Goal: Information Seeking & Learning: Check status

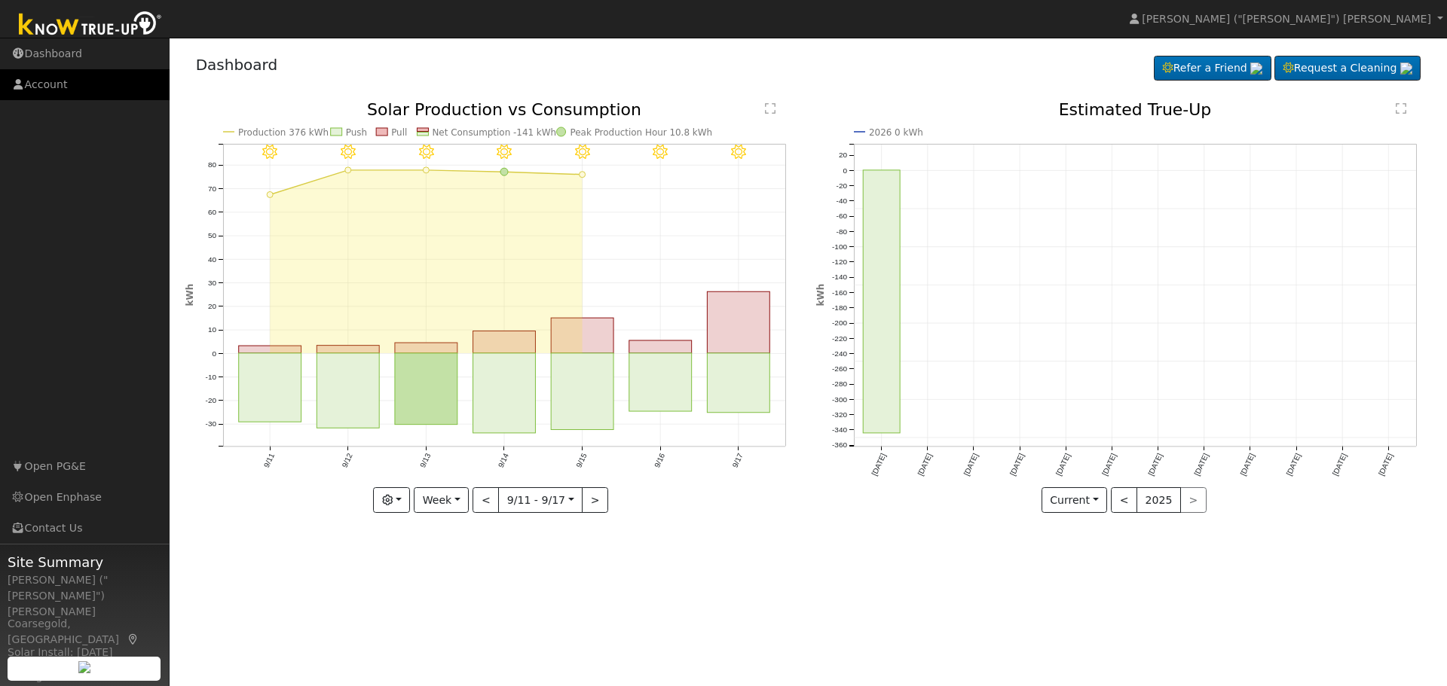
click at [60, 92] on link "Account" at bounding box center [85, 84] width 170 height 31
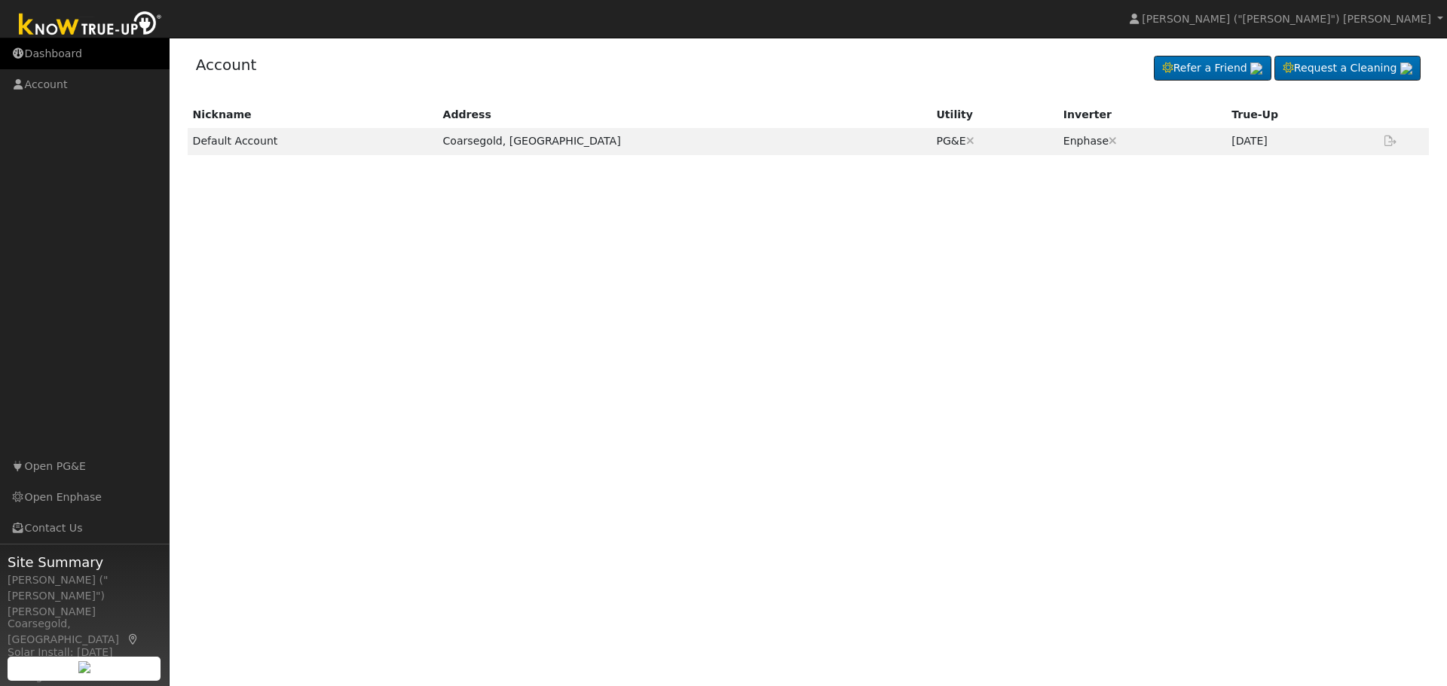
click at [54, 50] on link "Dashboard" at bounding box center [85, 53] width 170 height 31
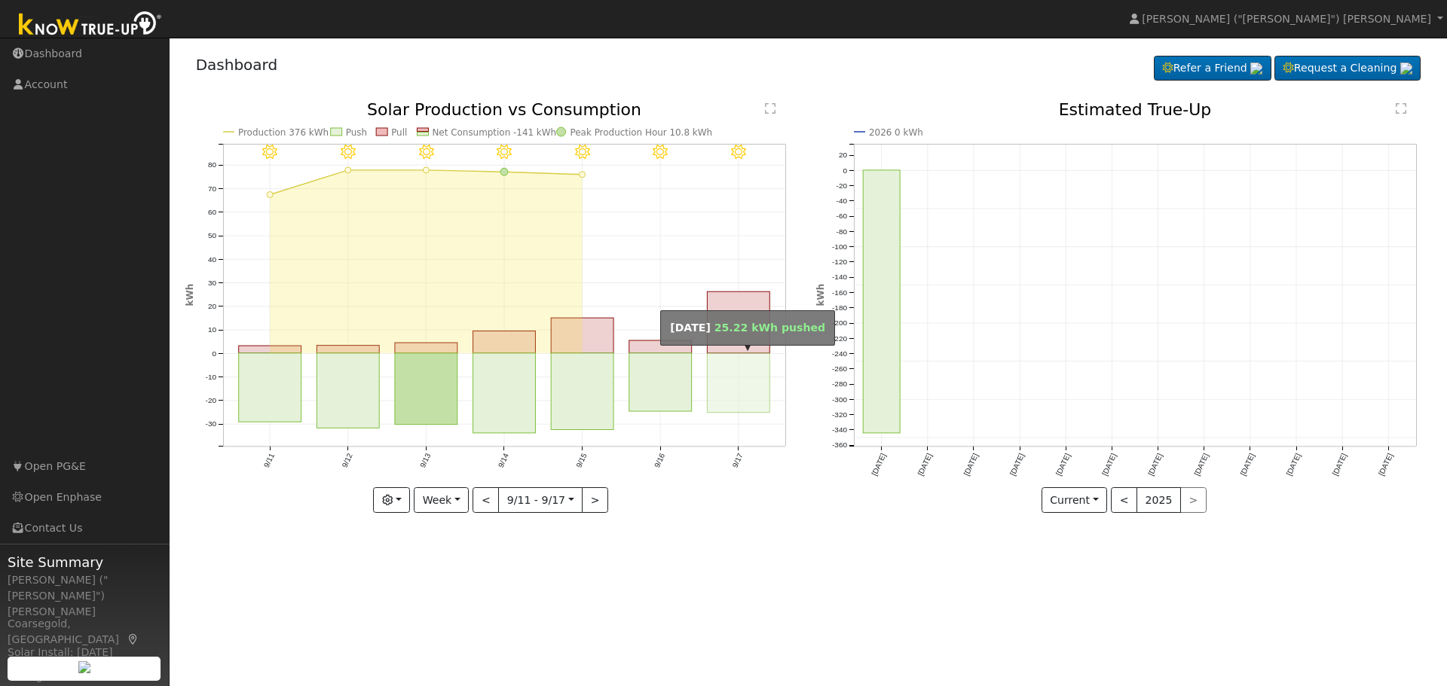
click at [739, 383] on rect "onclick=""" at bounding box center [738, 383] width 63 height 60
type input "[DATE]"
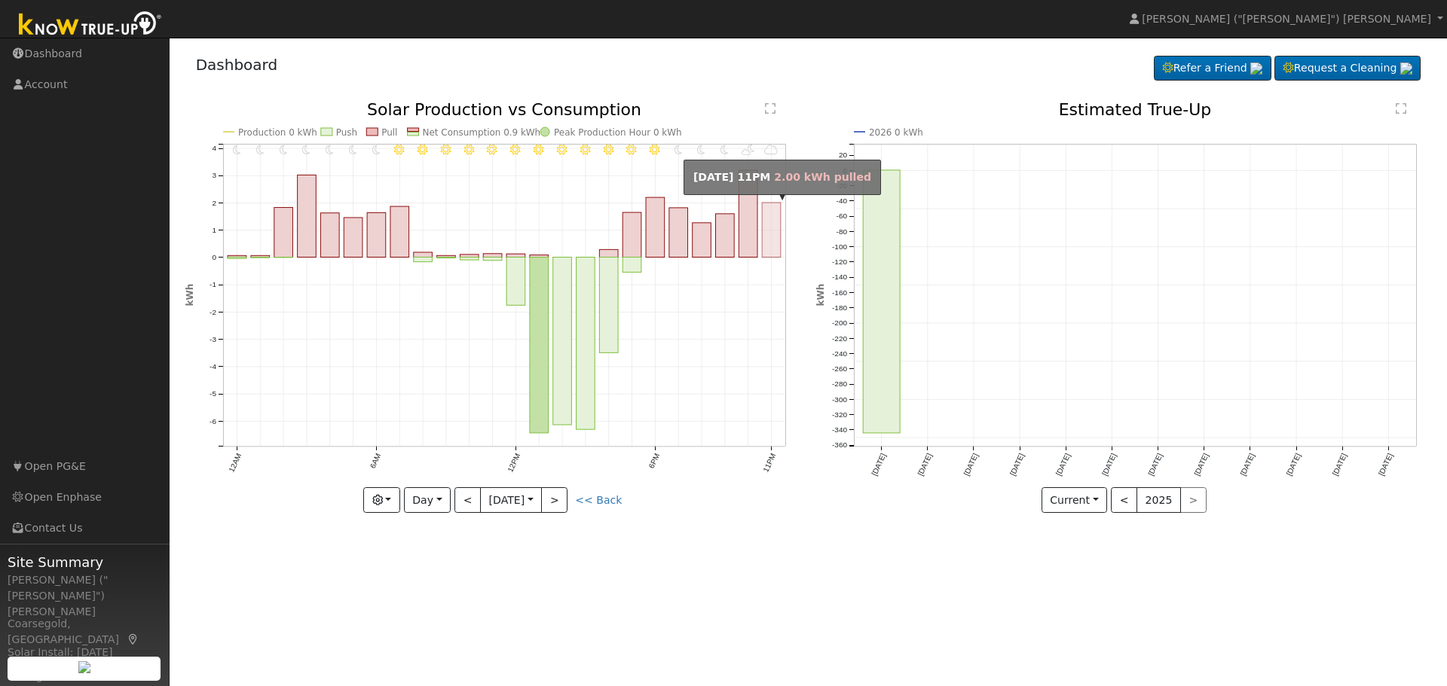
click at [767, 233] on rect "onclick=""" at bounding box center [771, 230] width 19 height 55
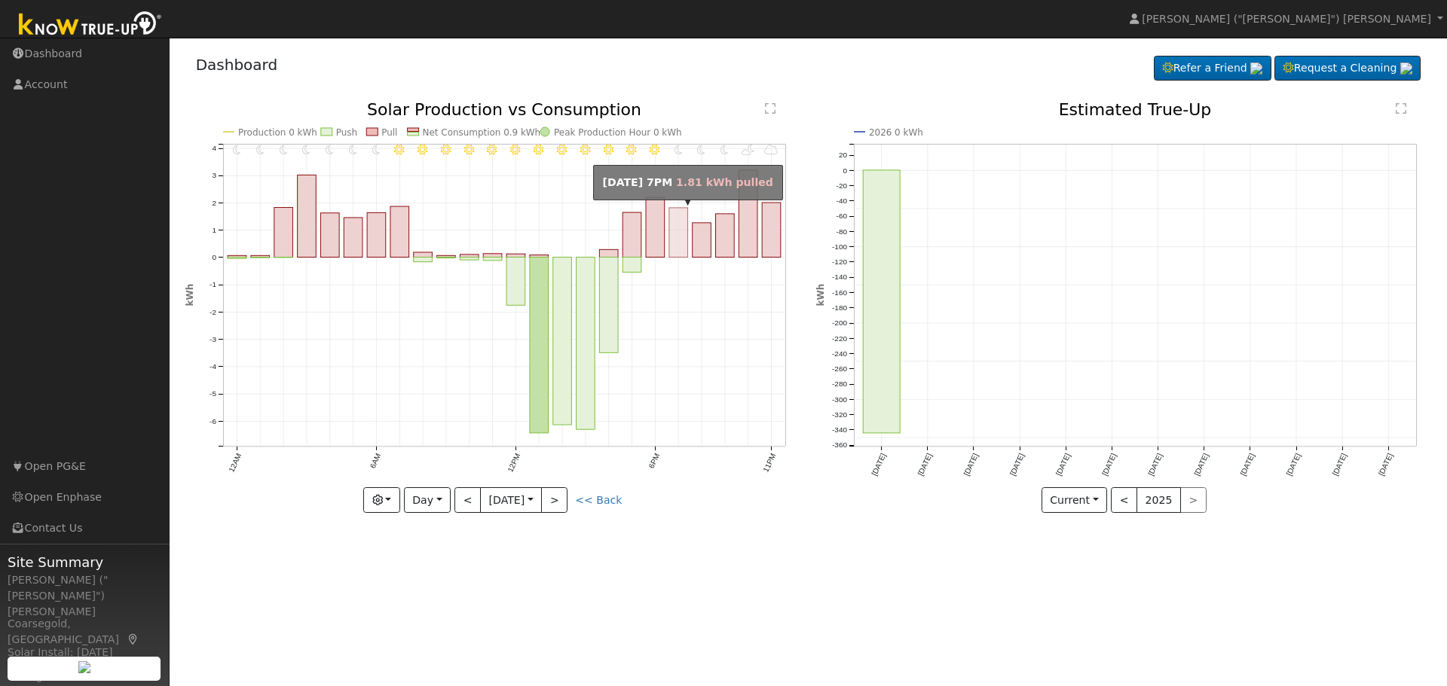
click at [672, 228] on rect "onclick=""" at bounding box center [678, 233] width 19 height 50
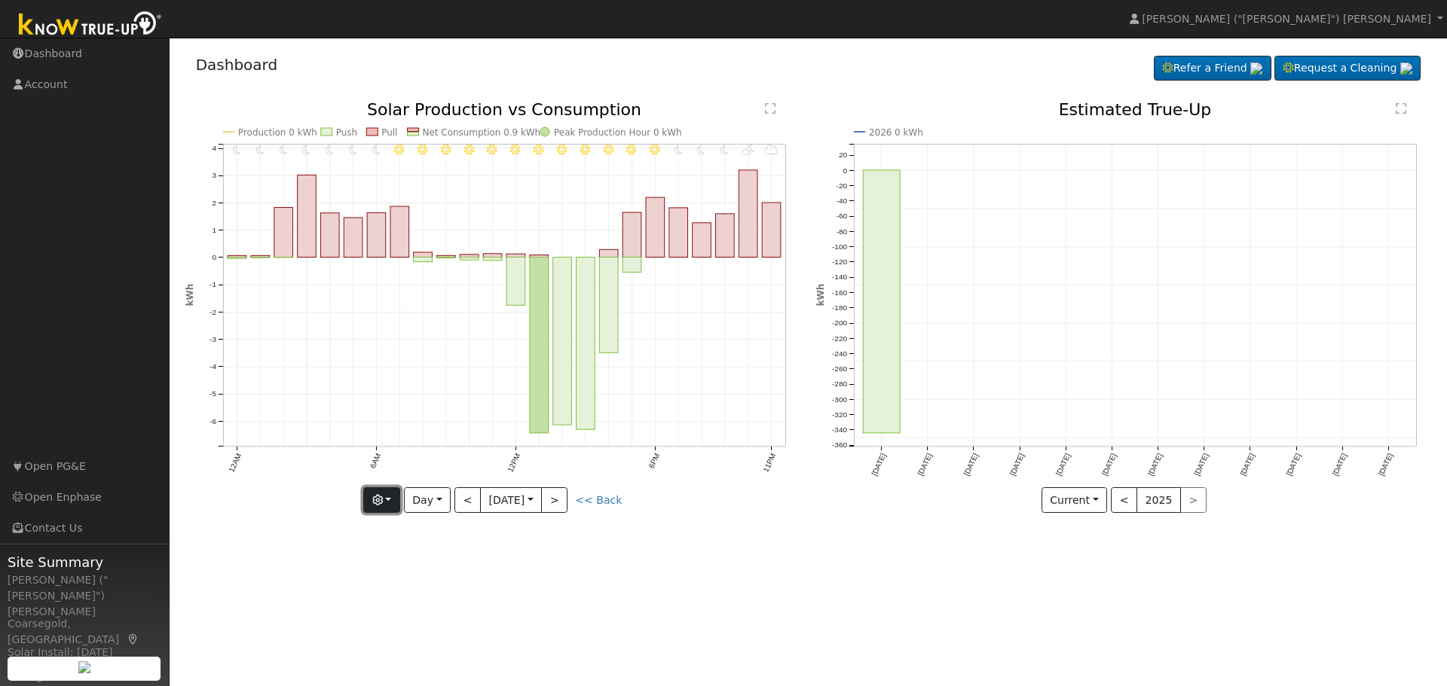
click at [381, 506] on button "button" at bounding box center [381, 501] width 37 height 26
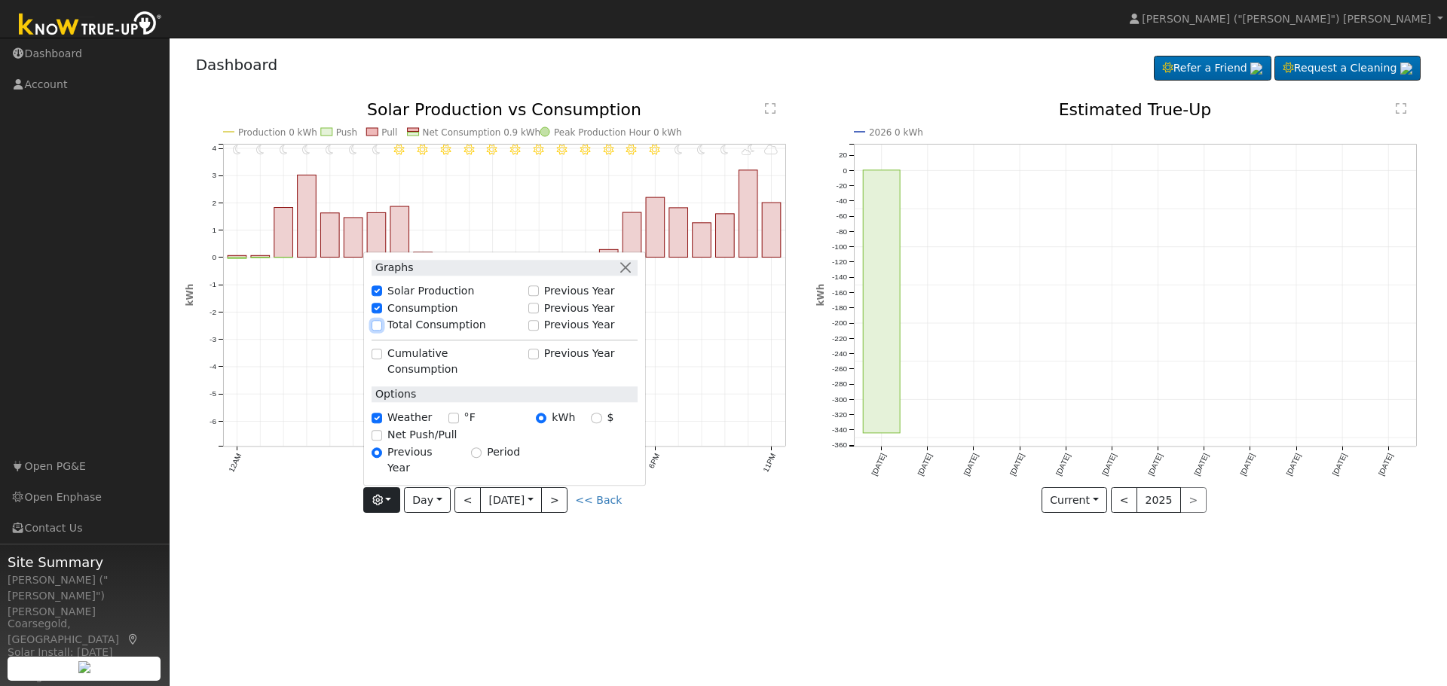
click at [376, 331] on input "Total Consumption" at bounding box center [376, 325] width 11 height 11
checkbox input "true"
click at [625, 276] on button "button" at bounding box center [626, 268] width 16 height 16
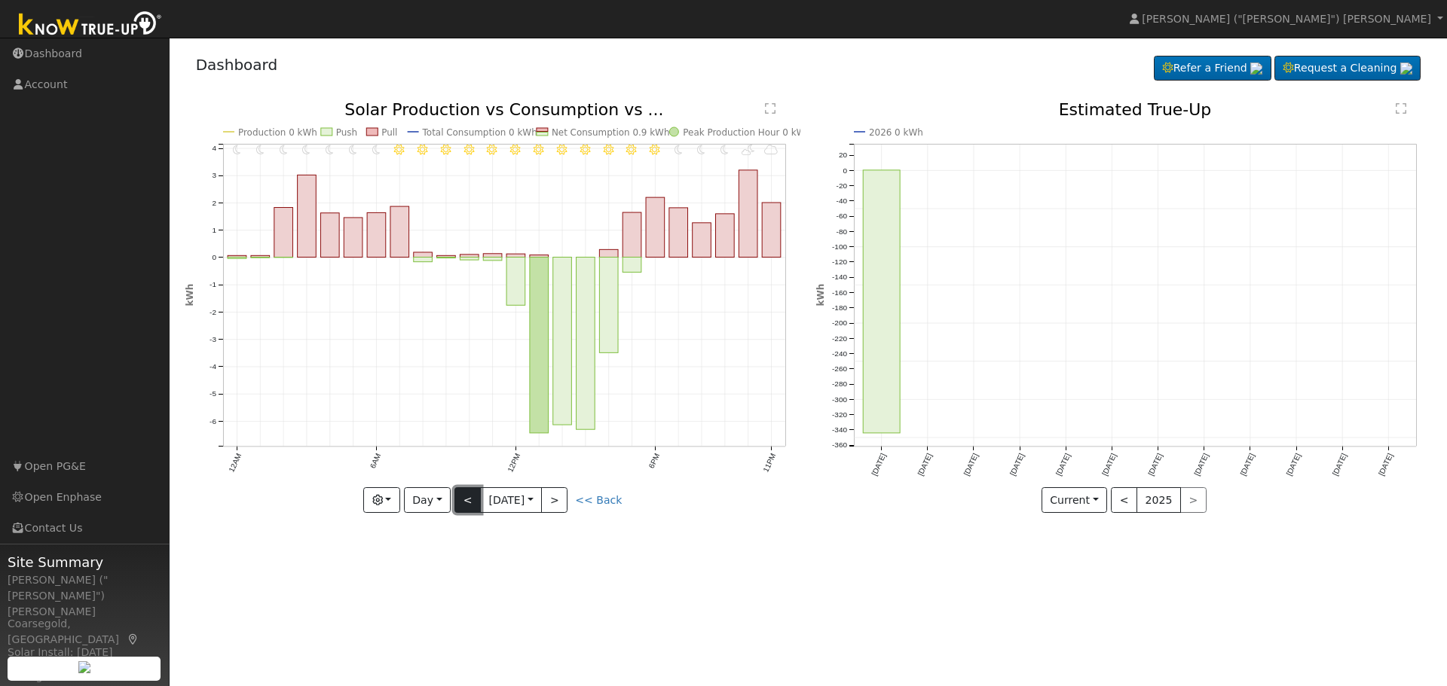
click at [472, 500] on button "<" at bounding box center [467, 501] width 26 height 26
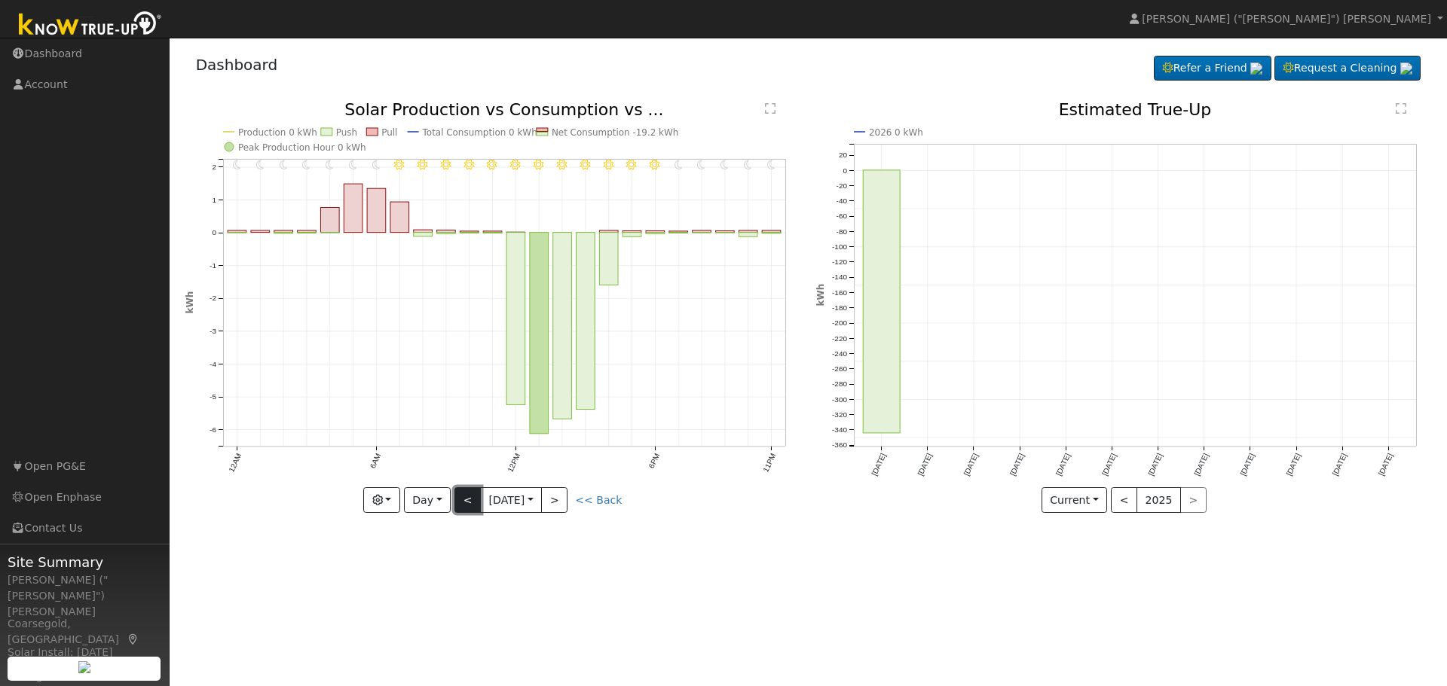
click at [472, 500] on button "<" at bounding box center [467, 501] width 26 height 26
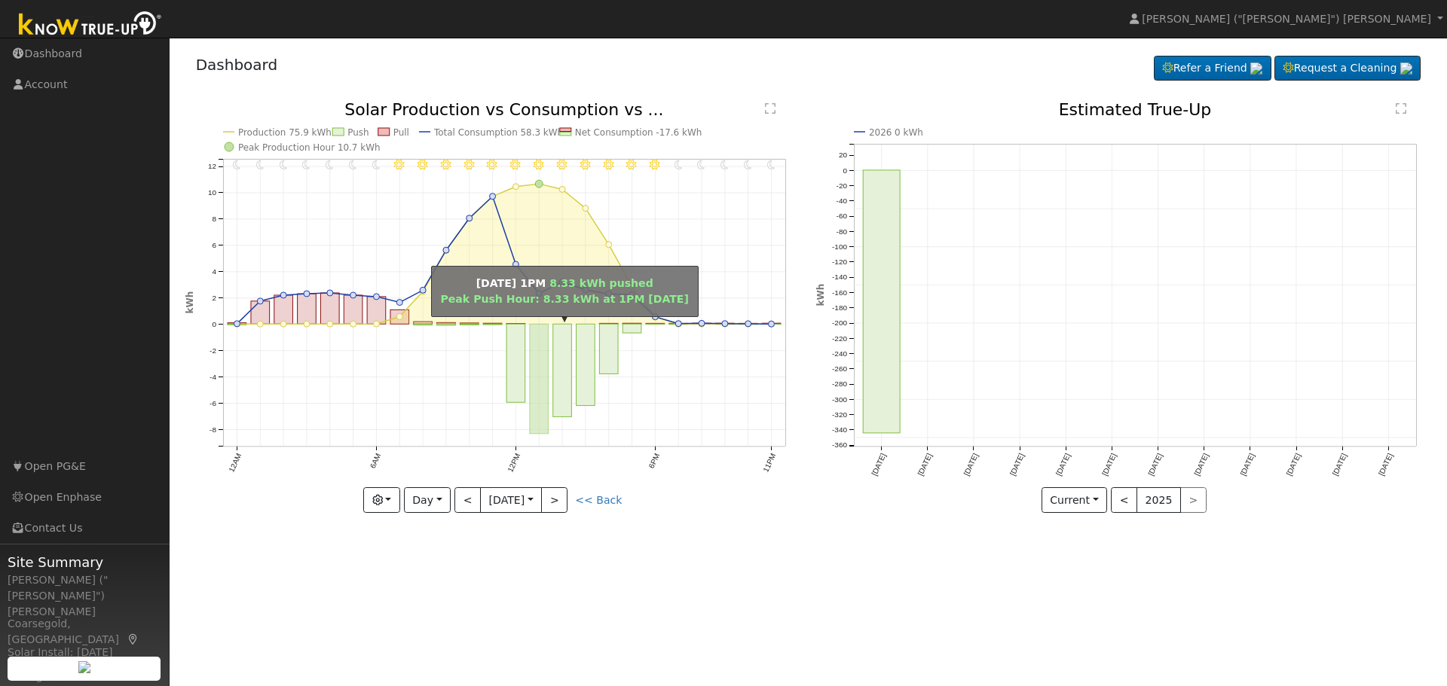
click at [542, 390] on rect "onclick=""" at bounding box center [539, 380] width 19 height 110
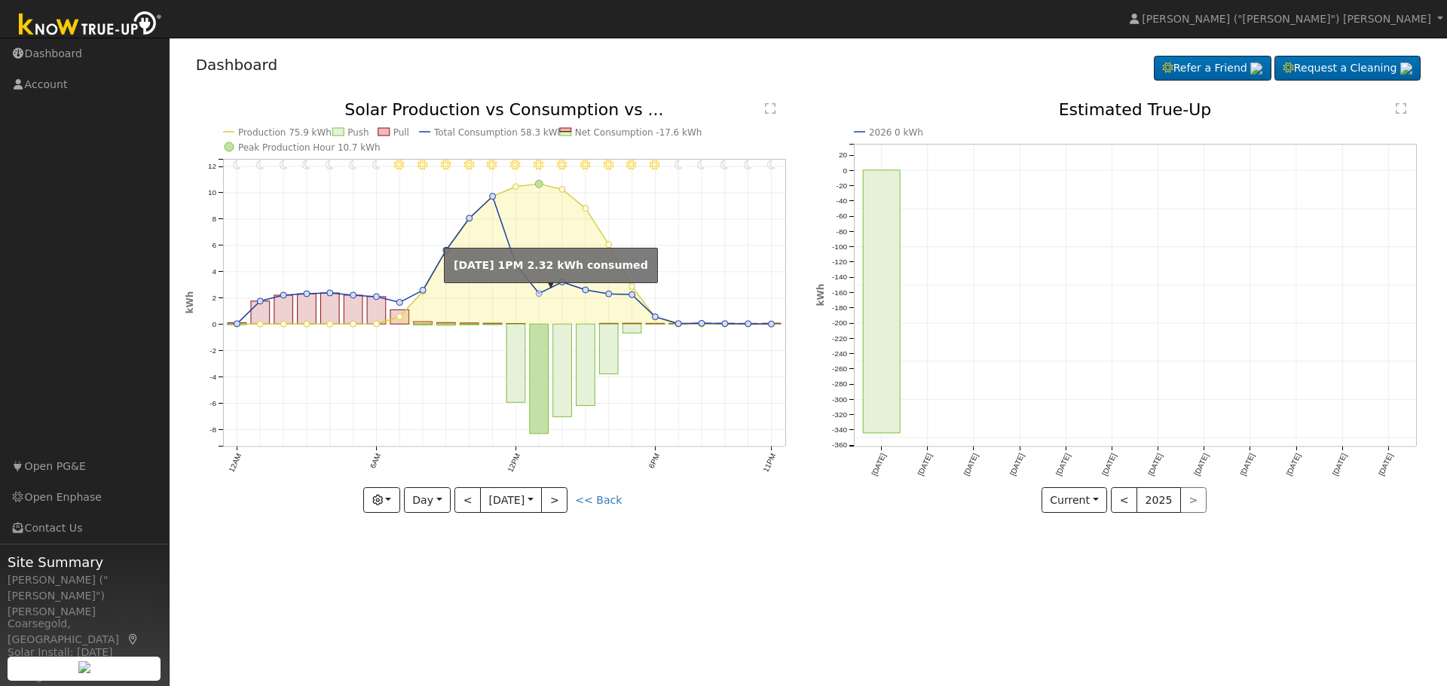
click at [540, 294] on circle "onclick=""" at bounding box center [539, 294] width 6 height 6
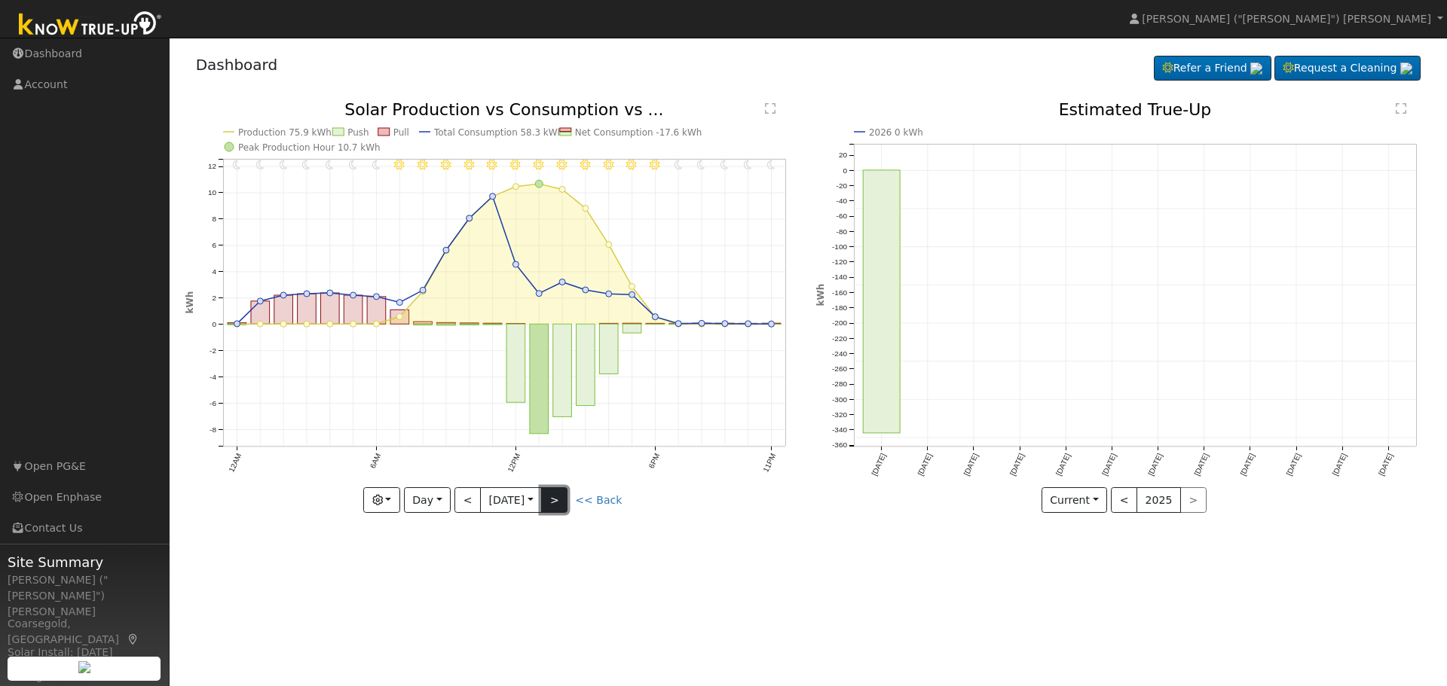
click at [567, 506] on button ">" at bounding box center [554, 501] width 26 height 26
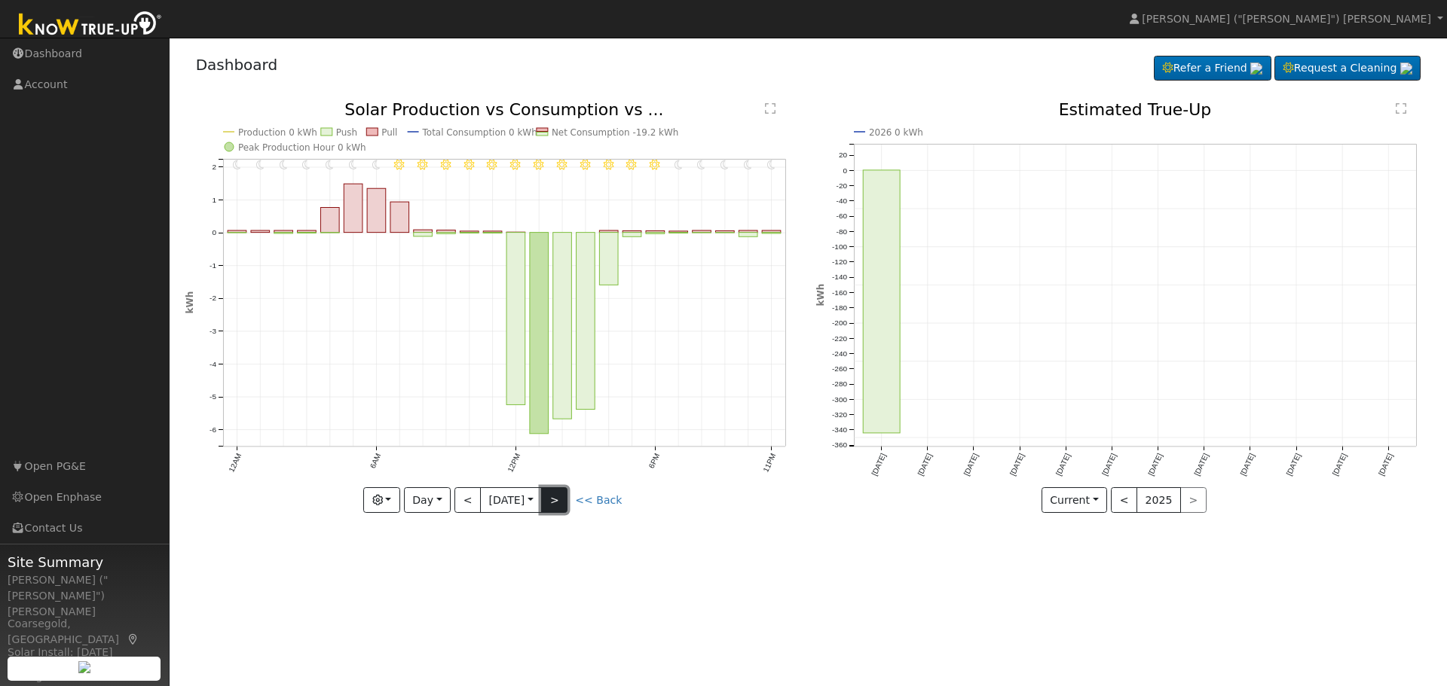
click at [555, 503] on button ">" at bounding box center [554, 501] width 26 height 26
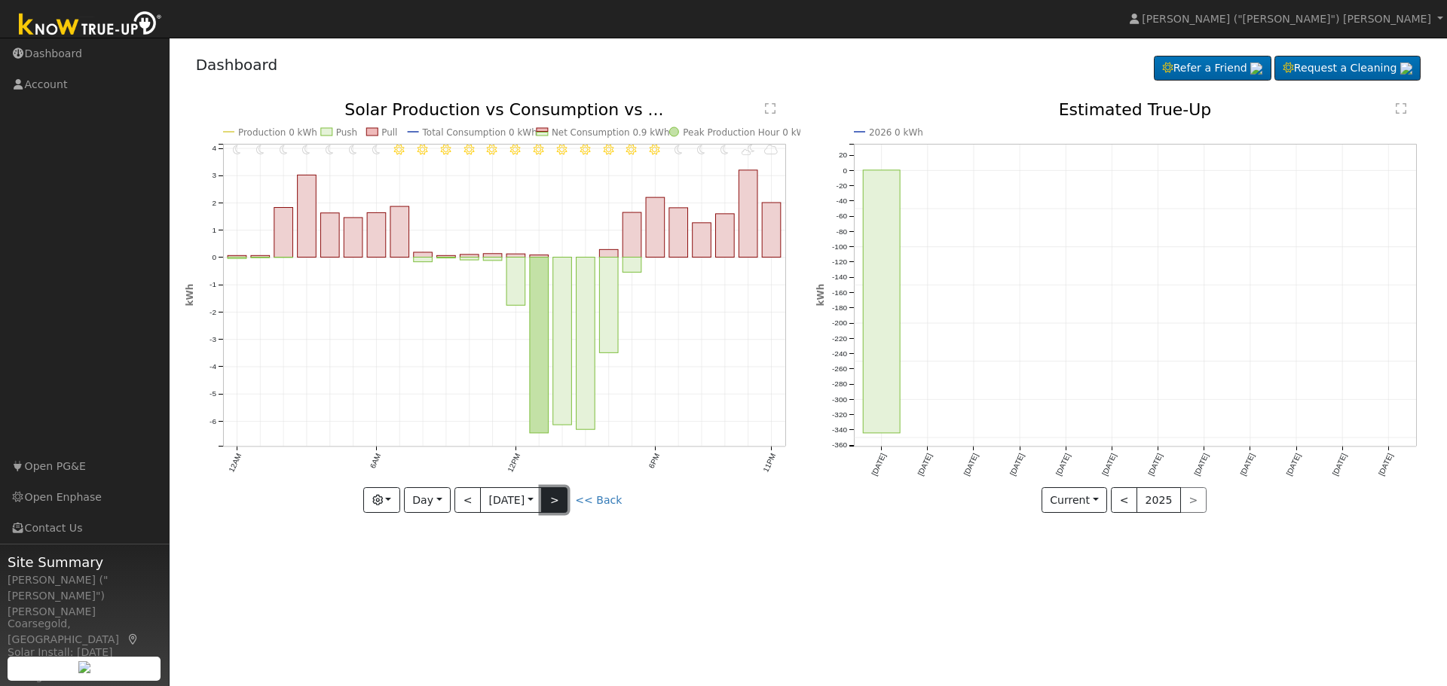
click at [567, 489] on button ">" at bounding box center [554, 501] width 26 height 26
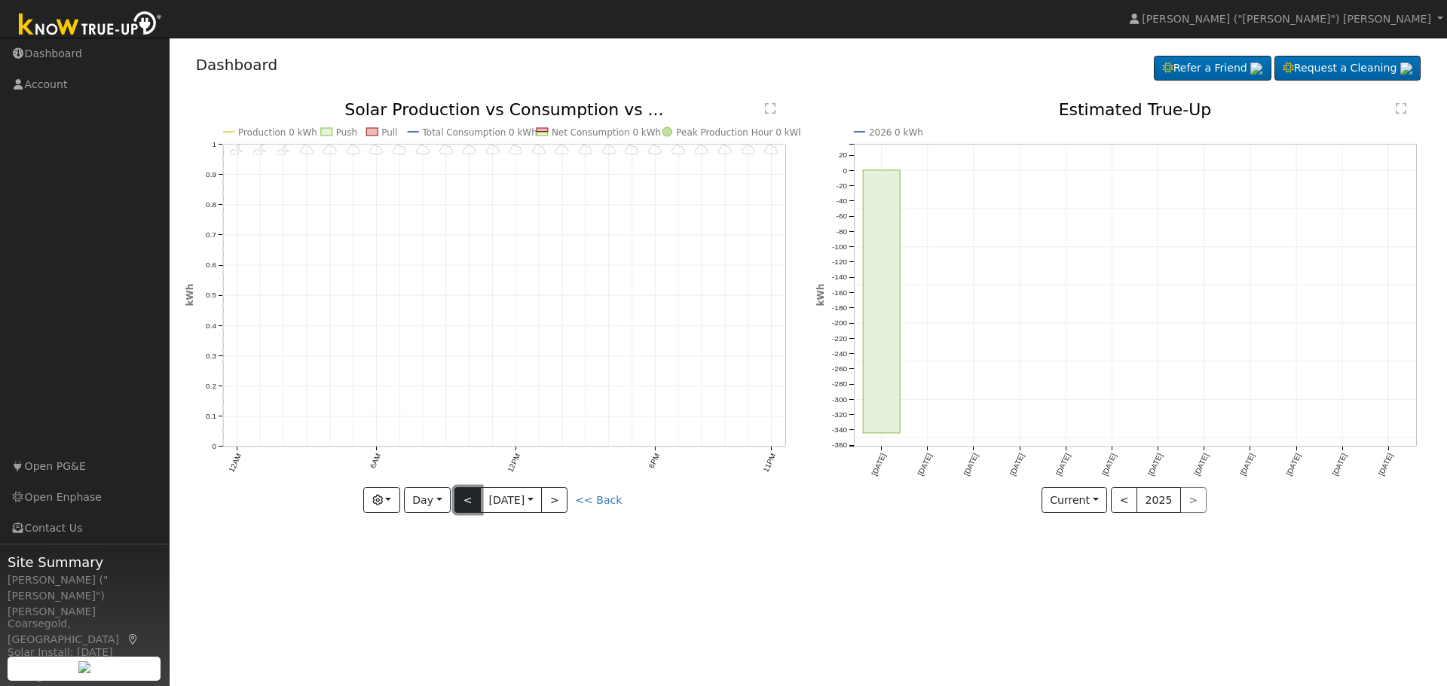
click at [460, 501] on button "<" at bounding box center [467, 501] width 26 height 26
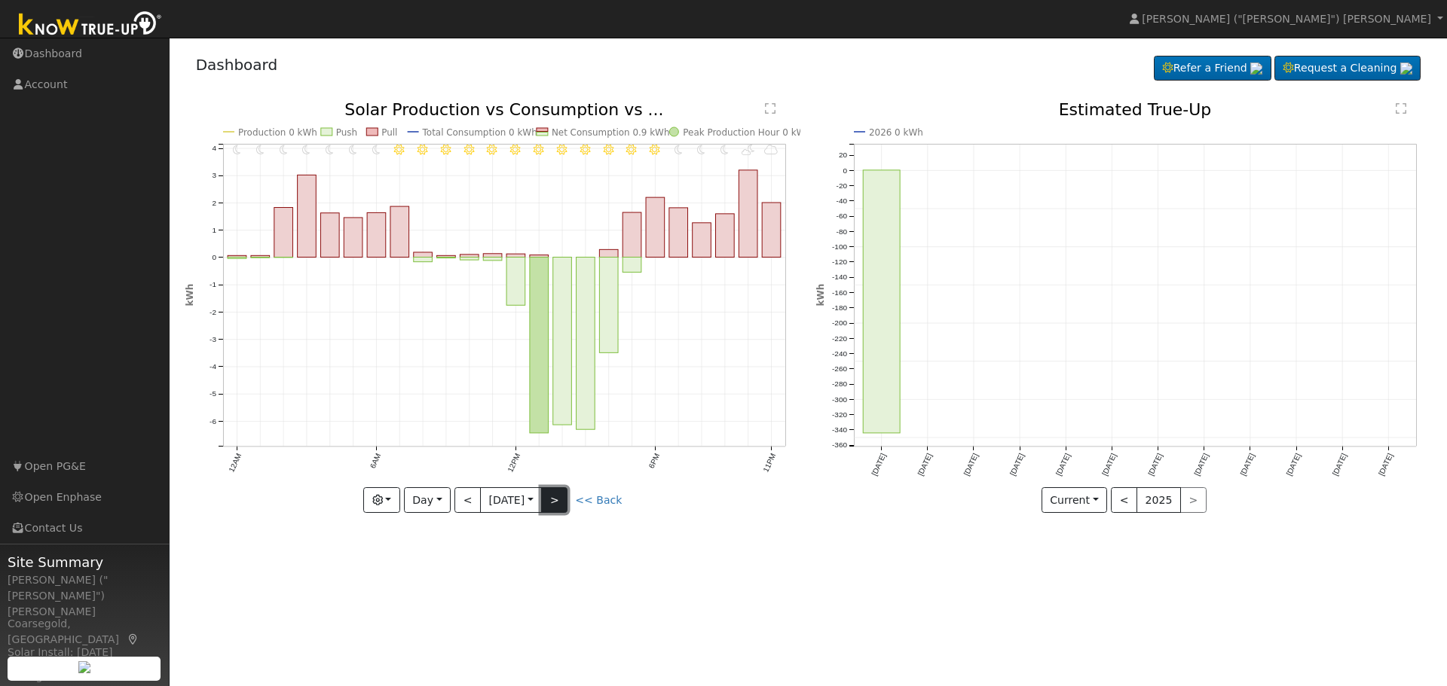
click at [561, 499] on button ">" at bounding box center [554, 501] width 26 height 26
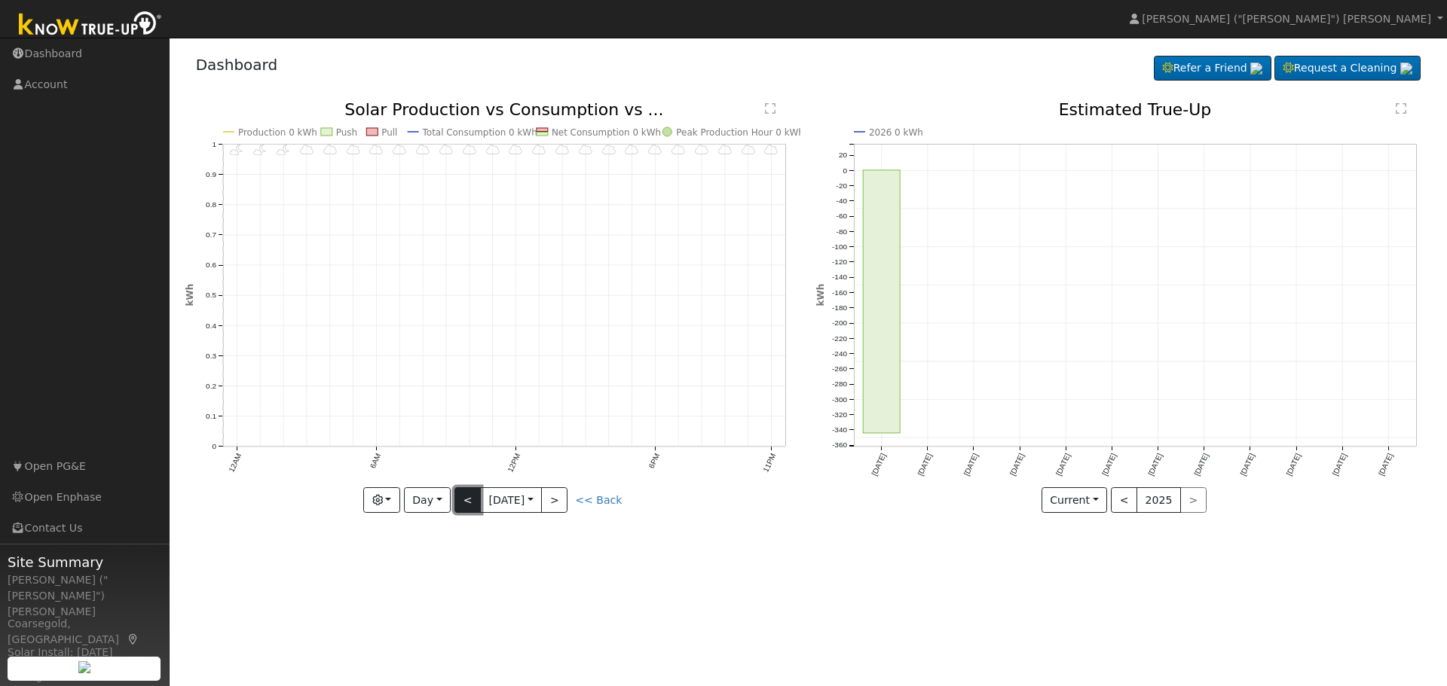
click at [469, 501] on button "<" at bounding box center [467, 501] width 26 height 26
type input "2025-09-17"
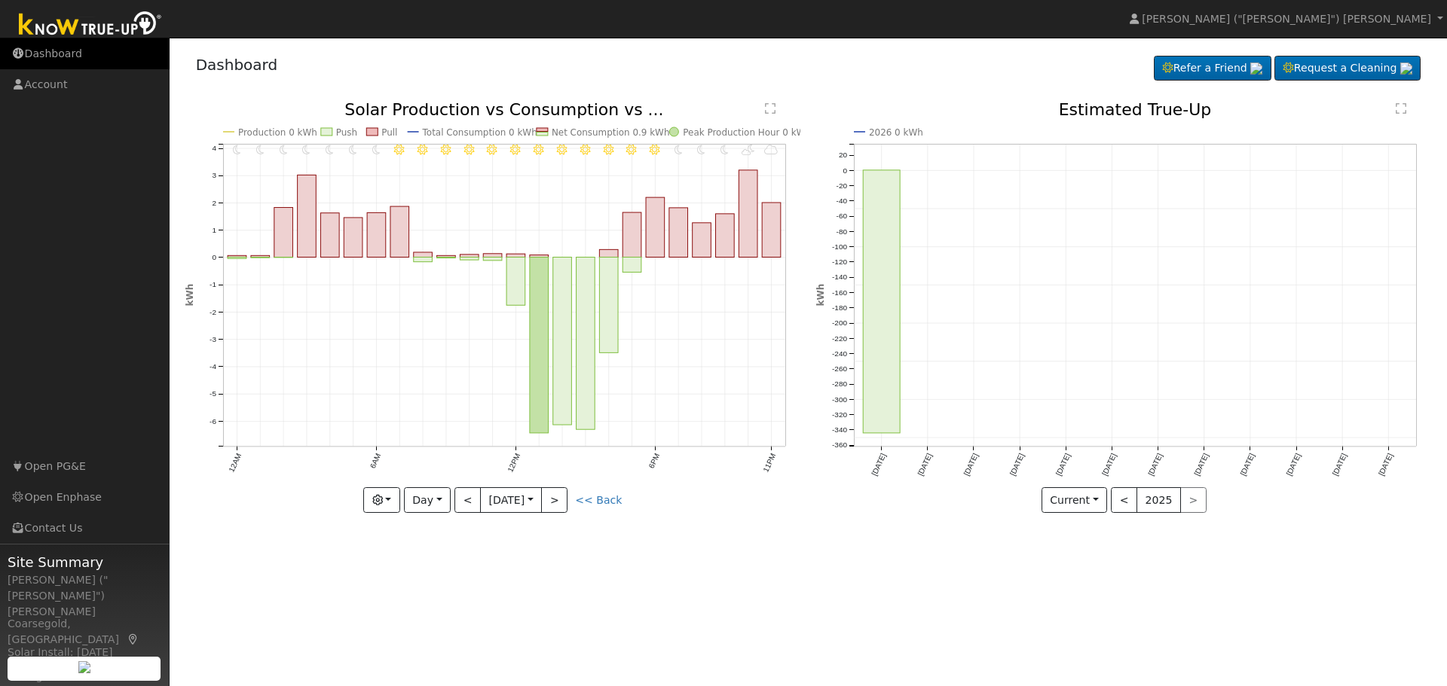
click at [48, 54] on link "Dashboard" at bounding box center [85, 53] width 170 height 31
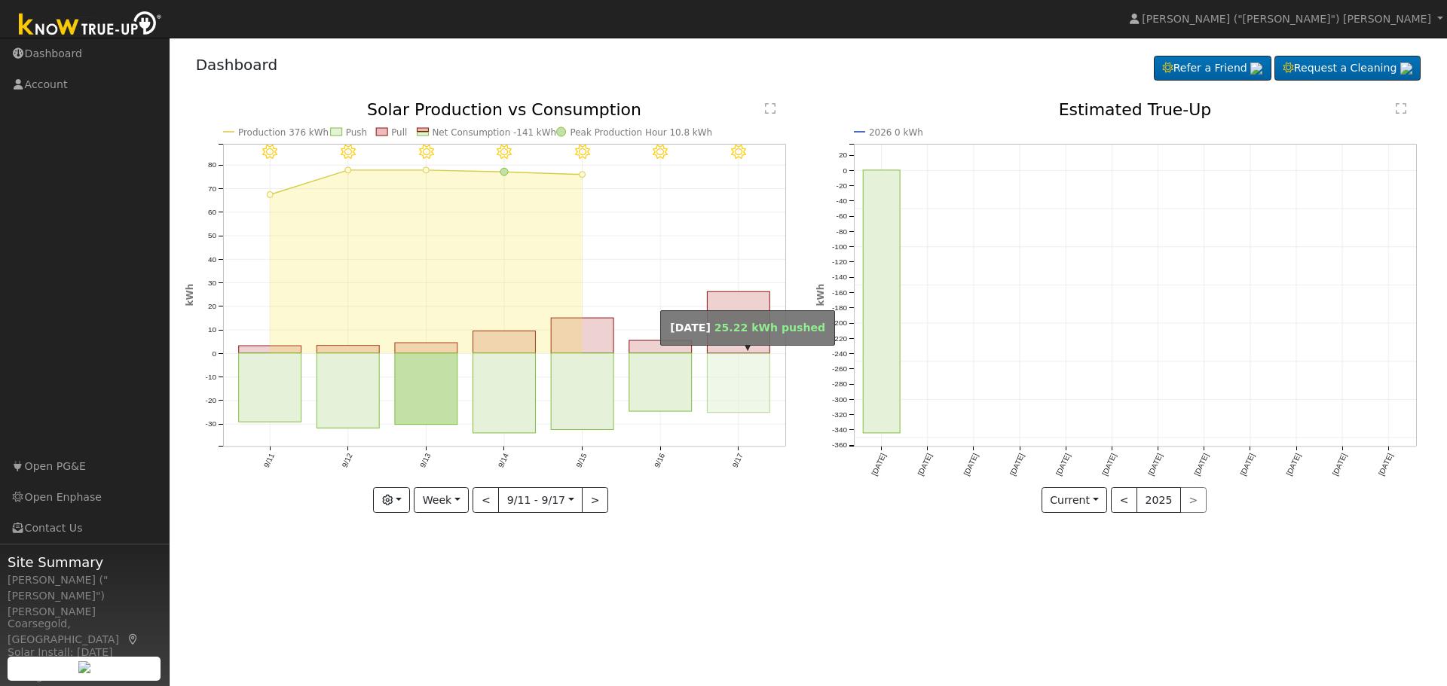
click at [732, 393] on rect "onclick=""" at bounding box center [738, 383] width 63 height 60
type input "[DATE]"
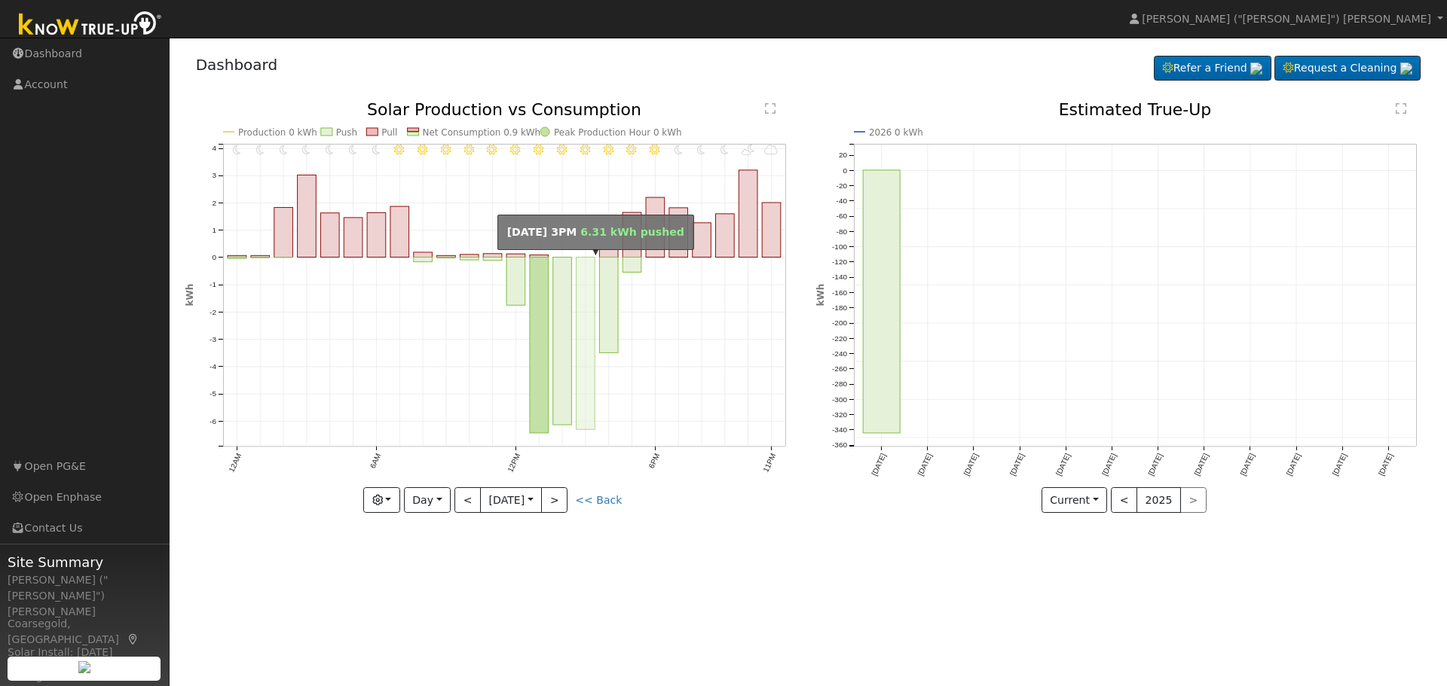
click at [579, 294] on rect "onclick=""" at bounding box center [585, 344] width 19 height 173
click at [538, 151] on icon at bounding box center [538, 150] width 11 height 11
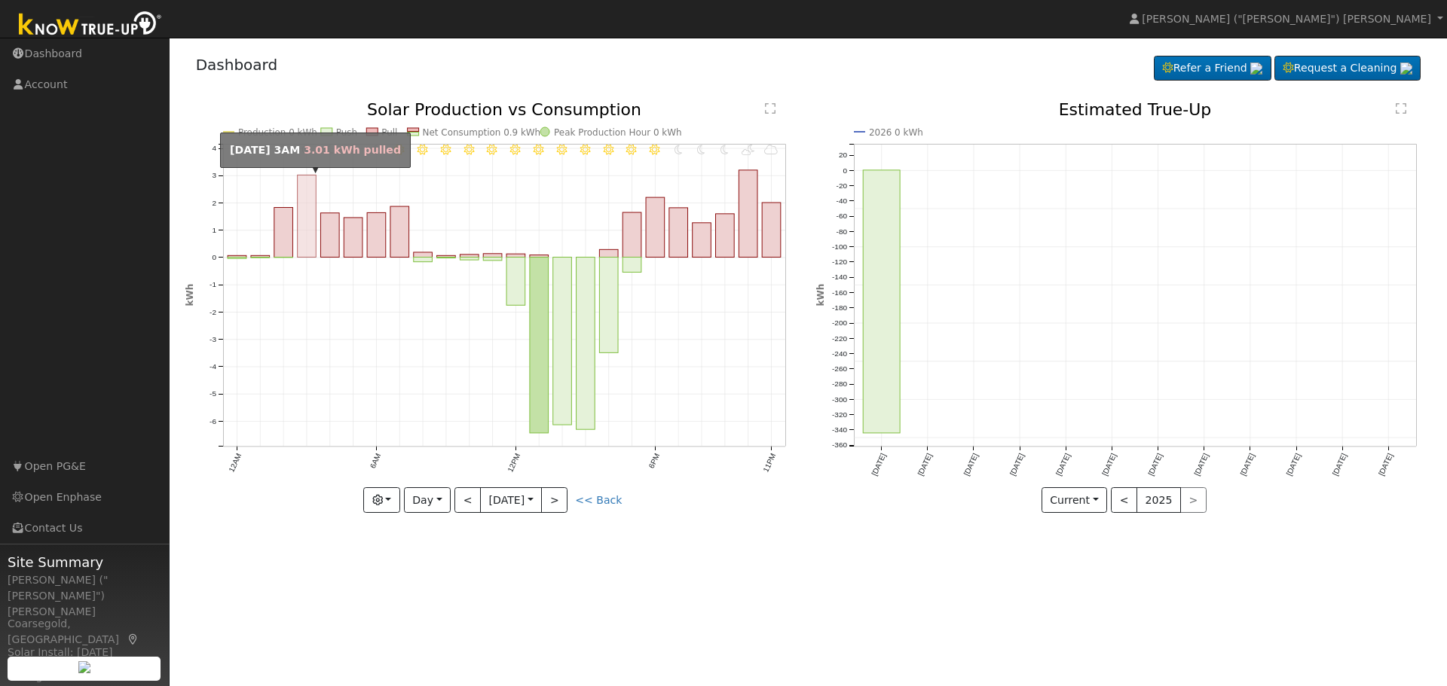
click at [306, 195] on rect "onclick=""" at bounding box center [306, 217] width 19 height 82
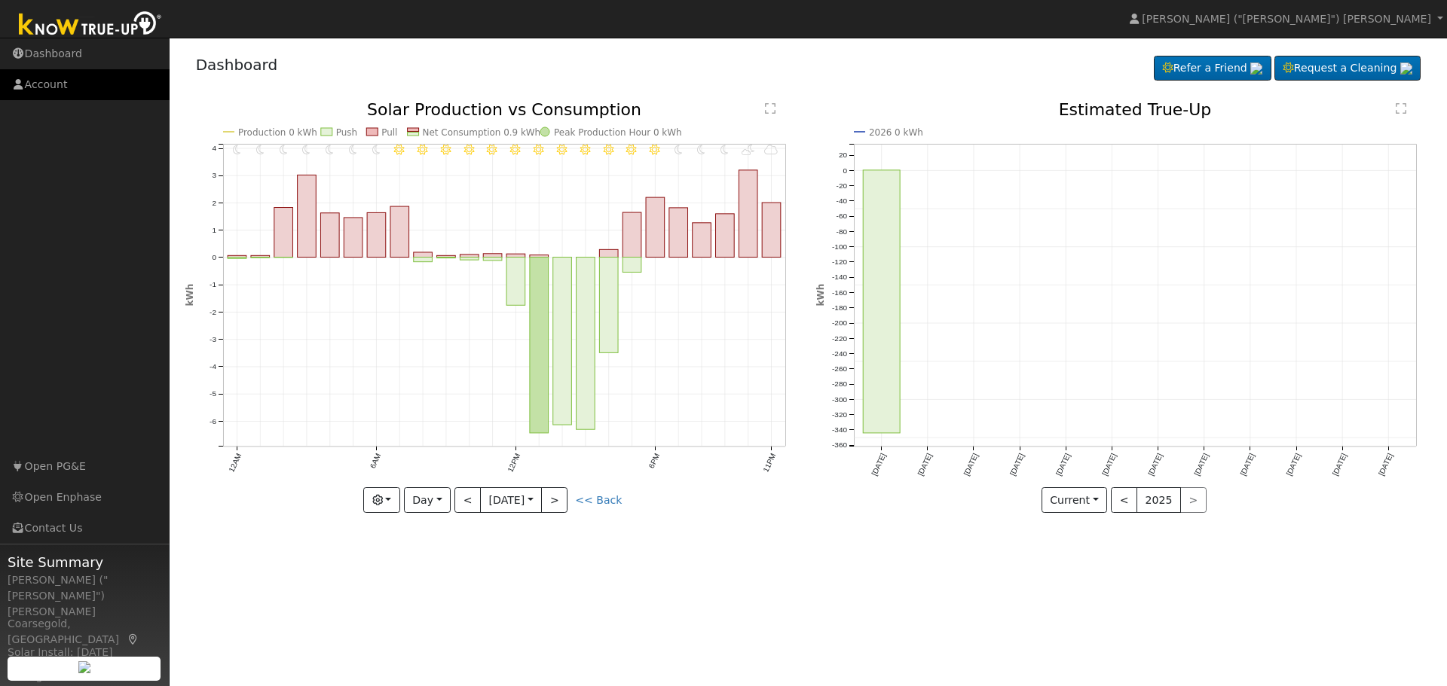
click at [60, 87] on link "Account" at bounding box center [85, 84] width 170 height 31
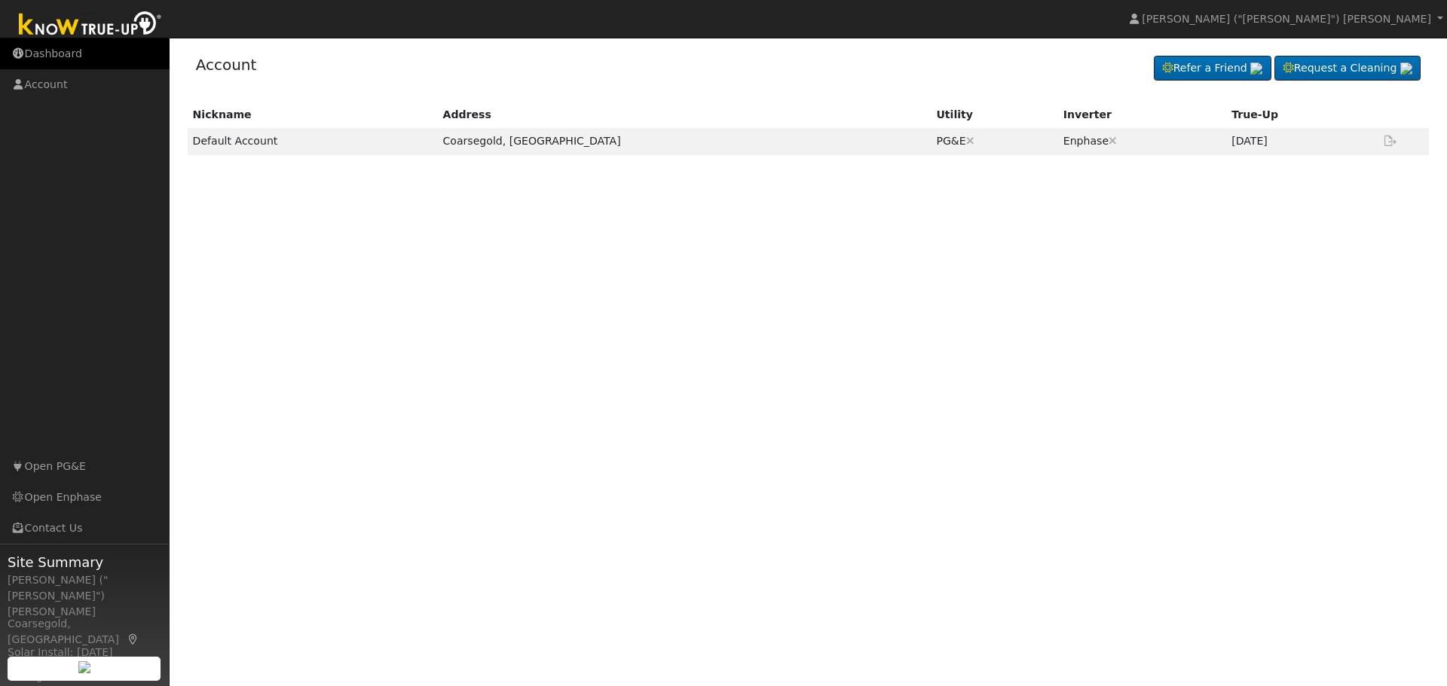
click at [50, 60] on link "Dashboard" at bounding box center [85, 53] width 170 height 31
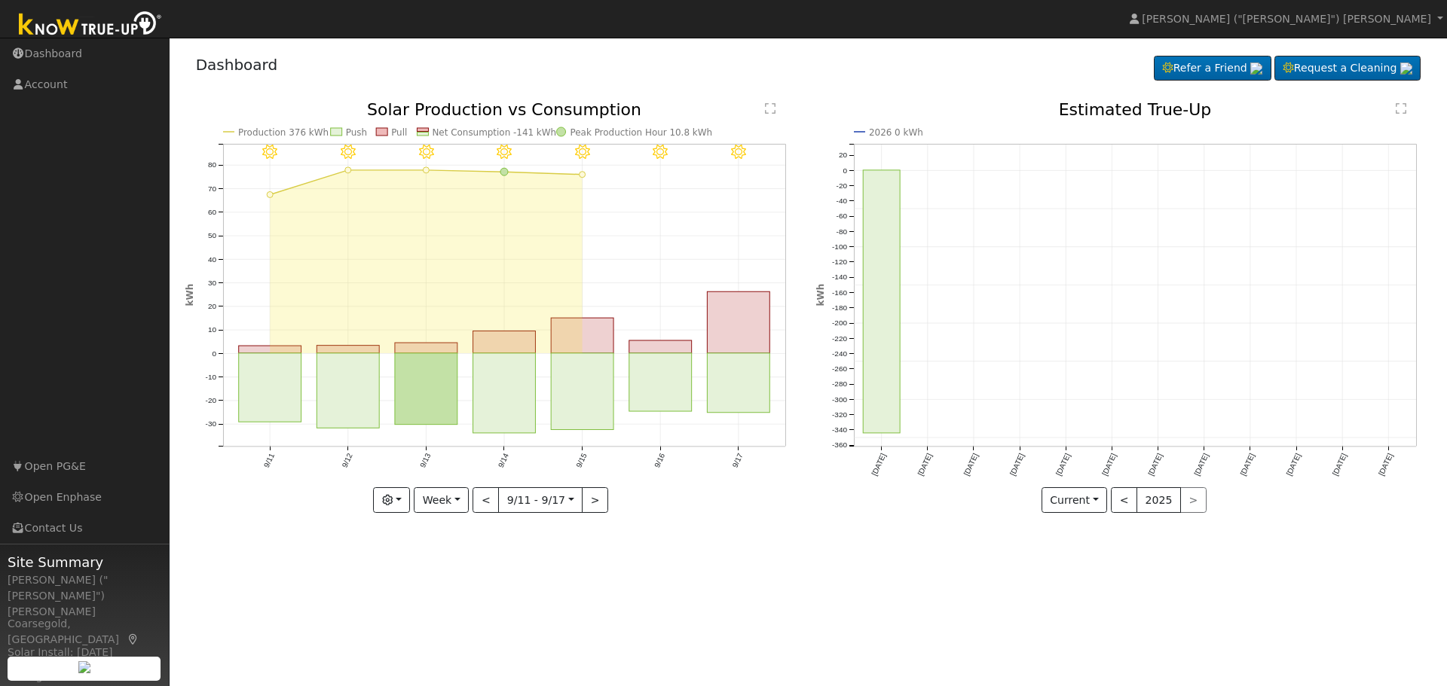
click at [122, 22] on img at bounding box center [90, 25] width 158 height 34
click at [424, 170] on circle "onclick=""" at bounding box center [426, 170] width 6 height 6
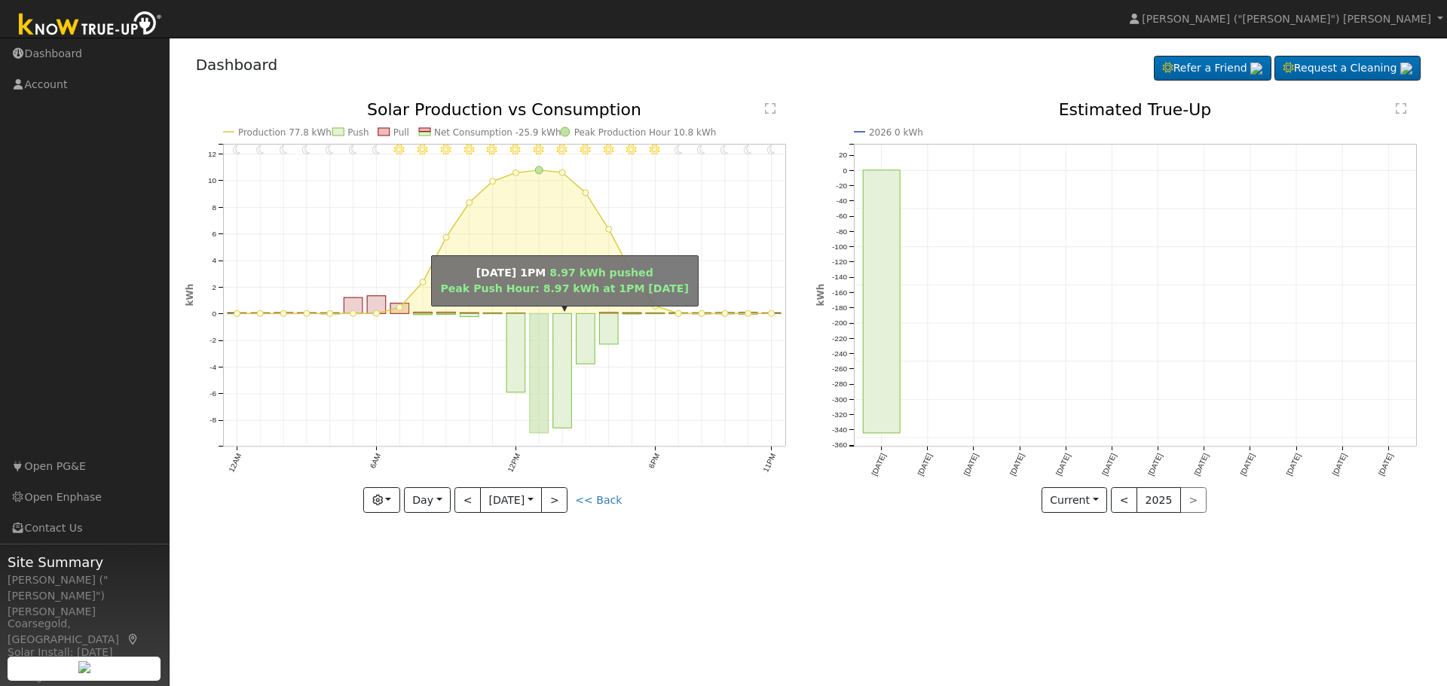
click at [540, 344] on rect "onclick=""" at bounding box center [539, 374] width 19 height 120
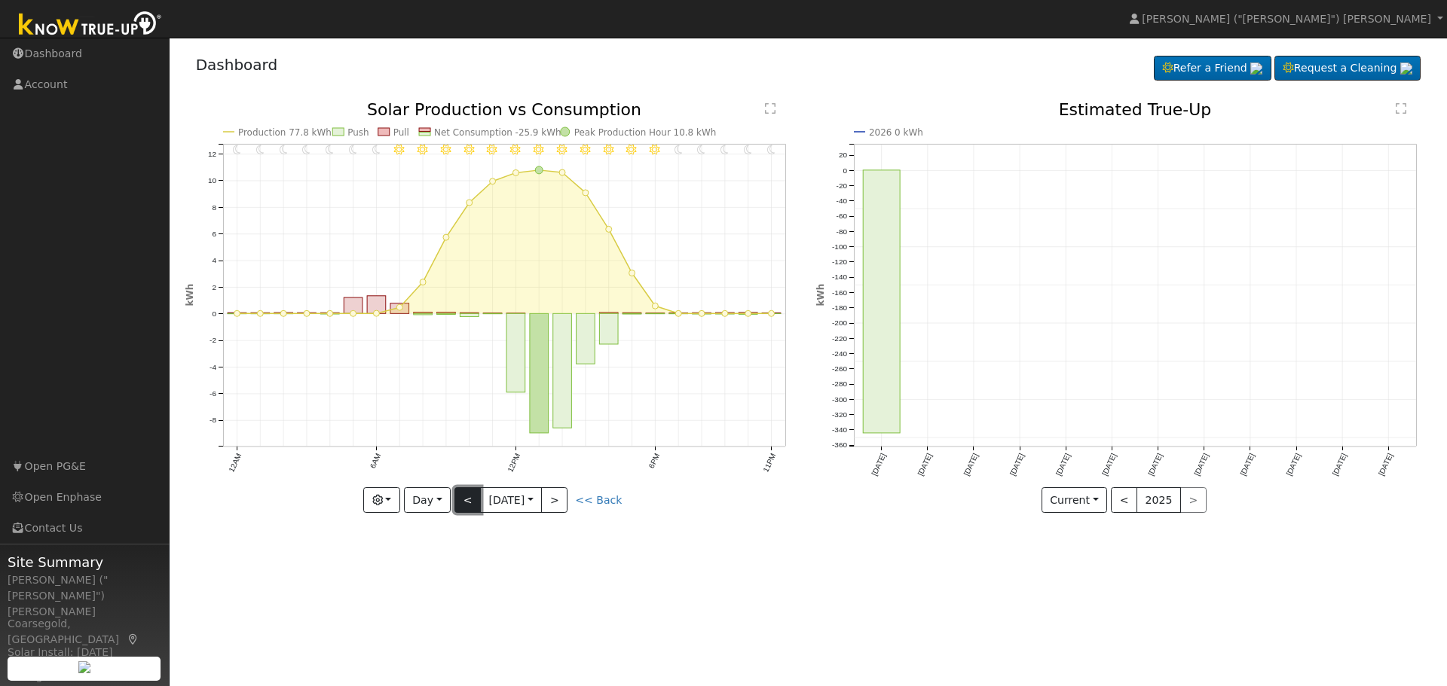
click at [464, 496] on button "<" at bounding box center [467, 501] width 26 height 26
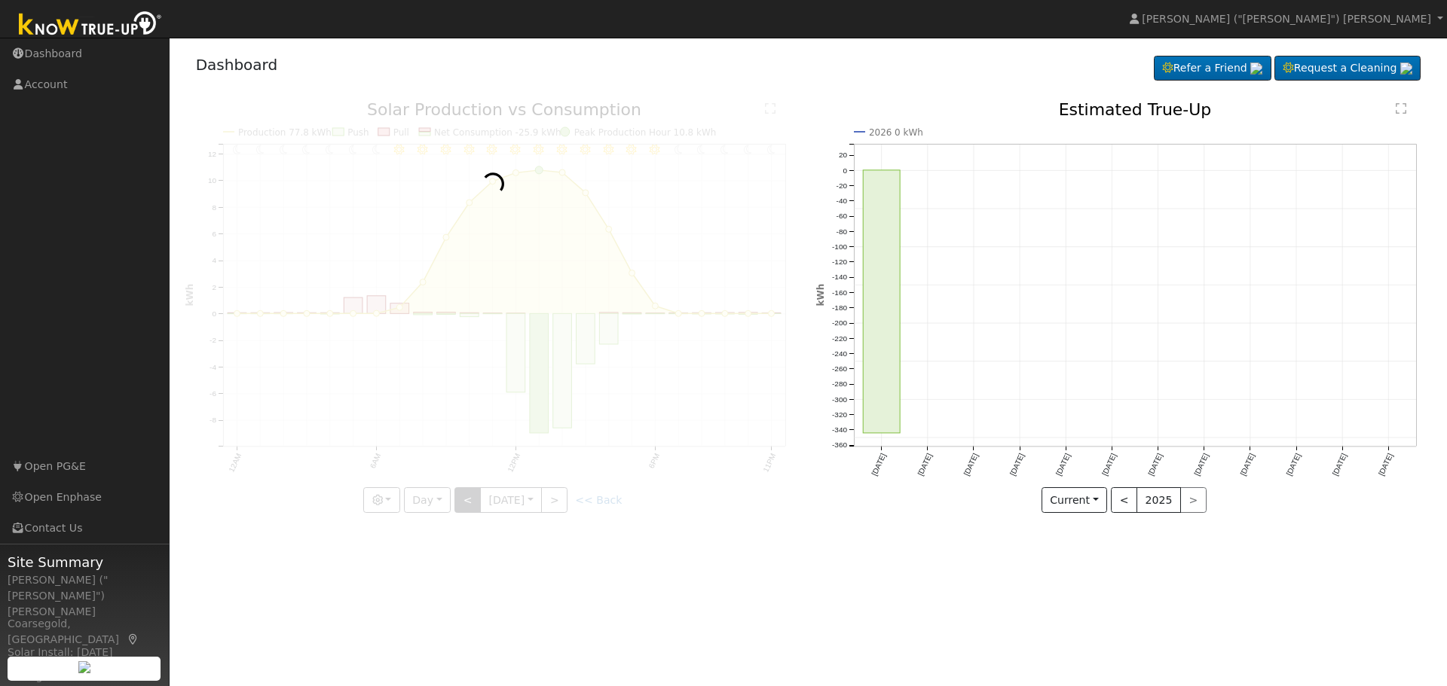
click at [464, 496] on div at bounding box center [492, 307] width 615 height 411
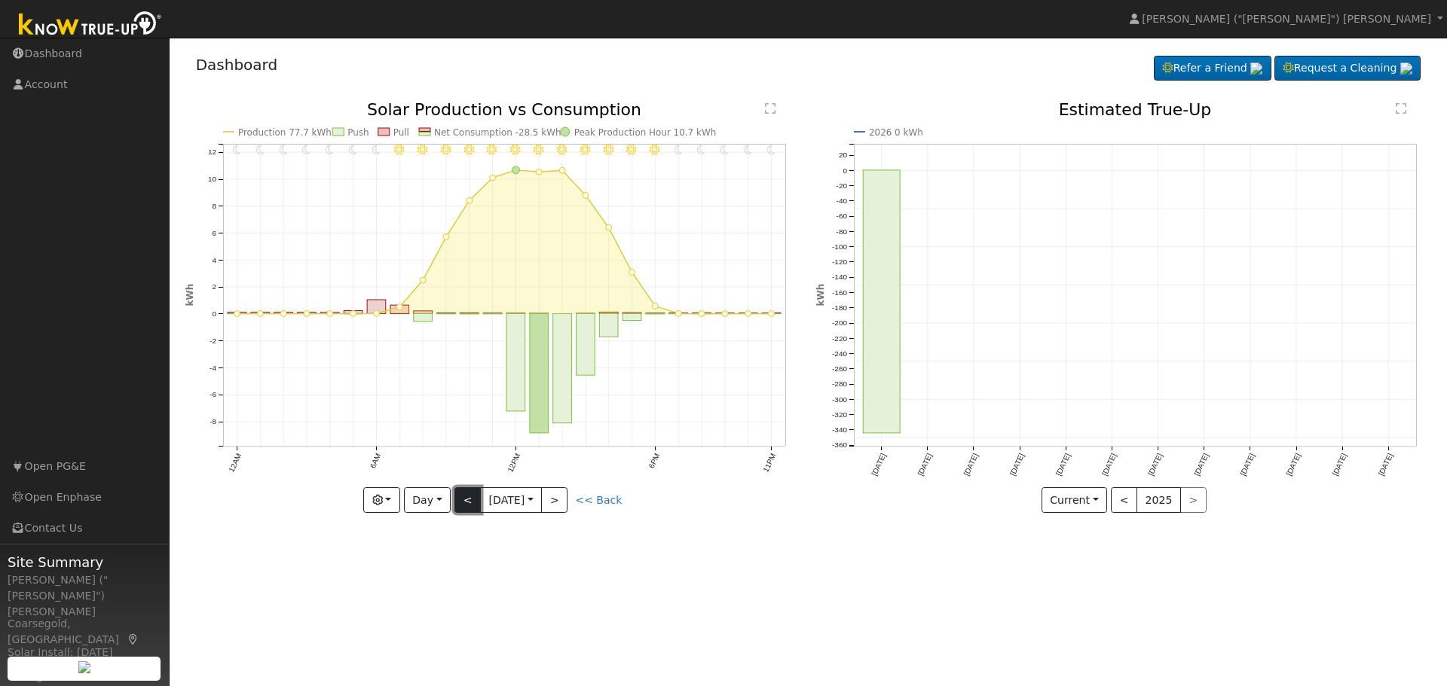
click at [464, 496] on button "<" at bounding box center [467, 501] width 26 height 26
click at [464, 496] on div at bounding box center [492, 307] width 615 height 411
click at [464, 496] on button "<" at bounding box center [467, 501] width 26 height 26
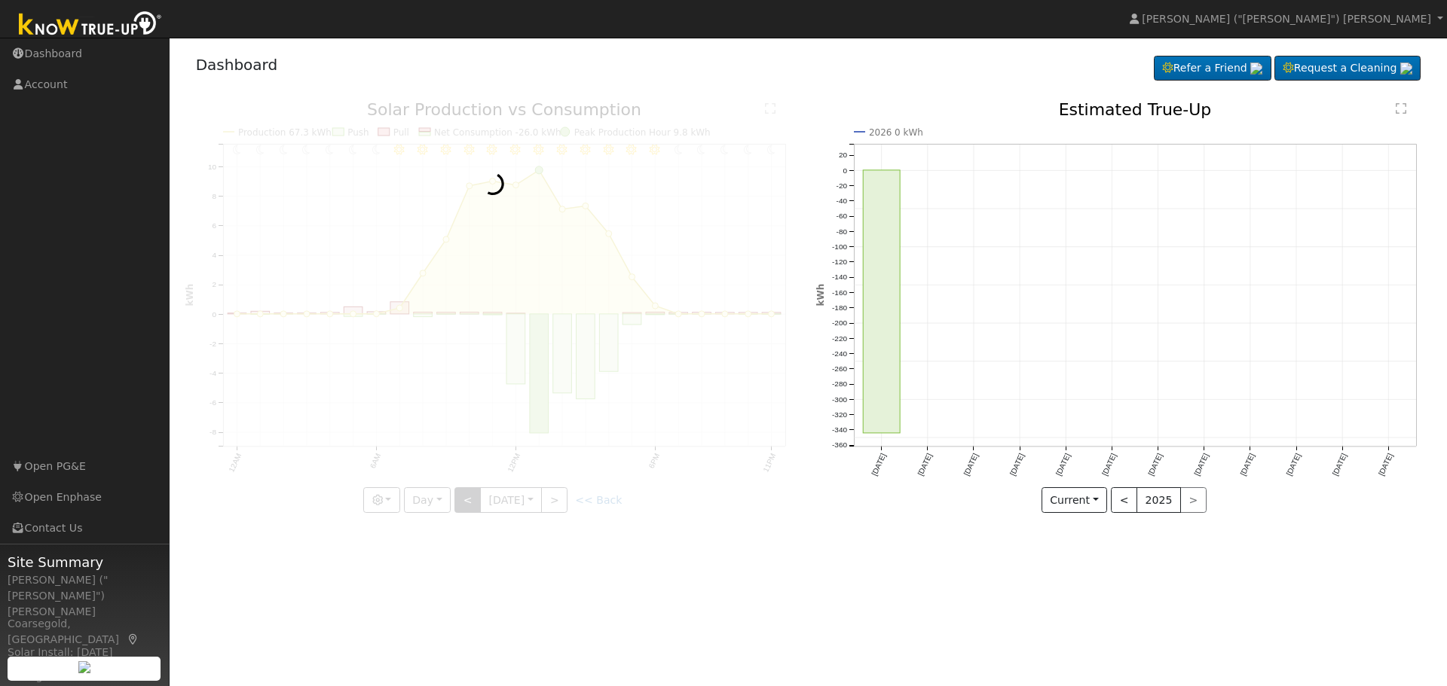
click at [464, 496] on div at bounding box center [492, 307] width 615 height 411
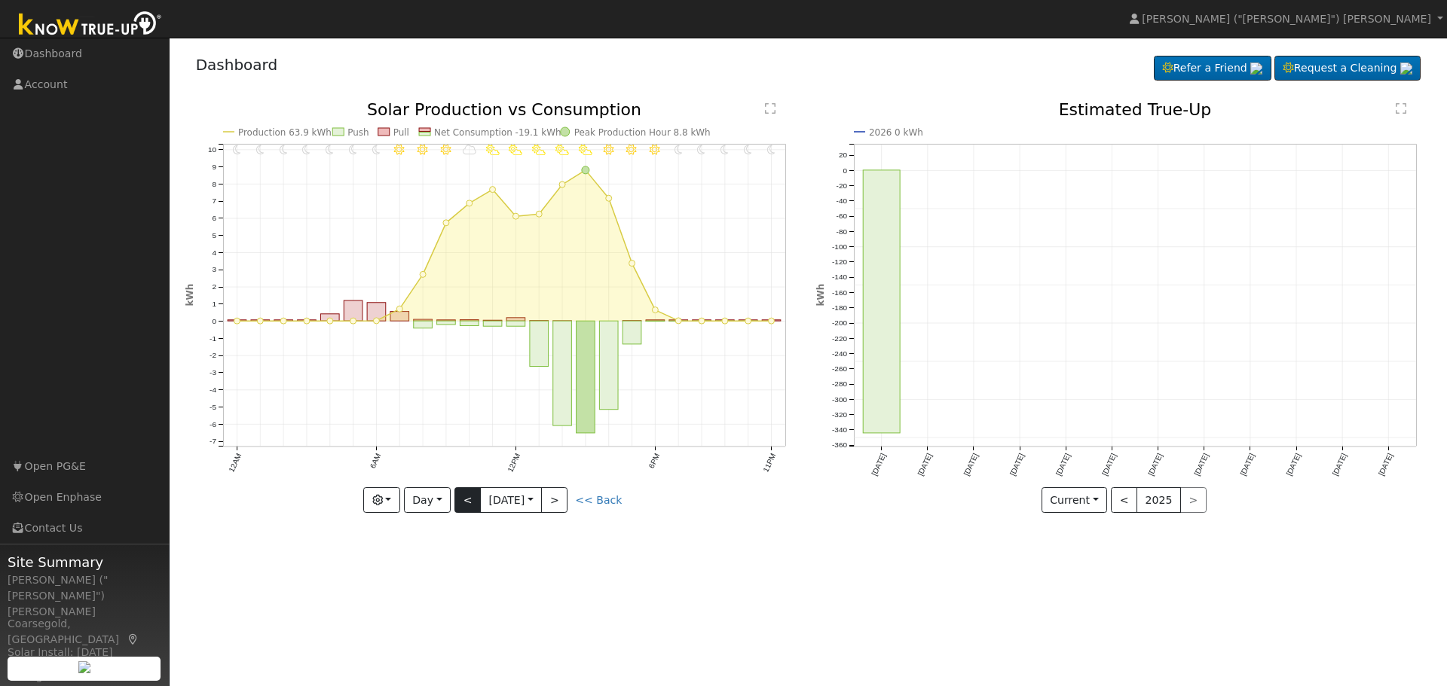
click at [464, 496] on div at bounding box center [492, 307] width 615 height 411
click at [464, 496] on button "<" at bounding box center [467, 501] width 26 height 26
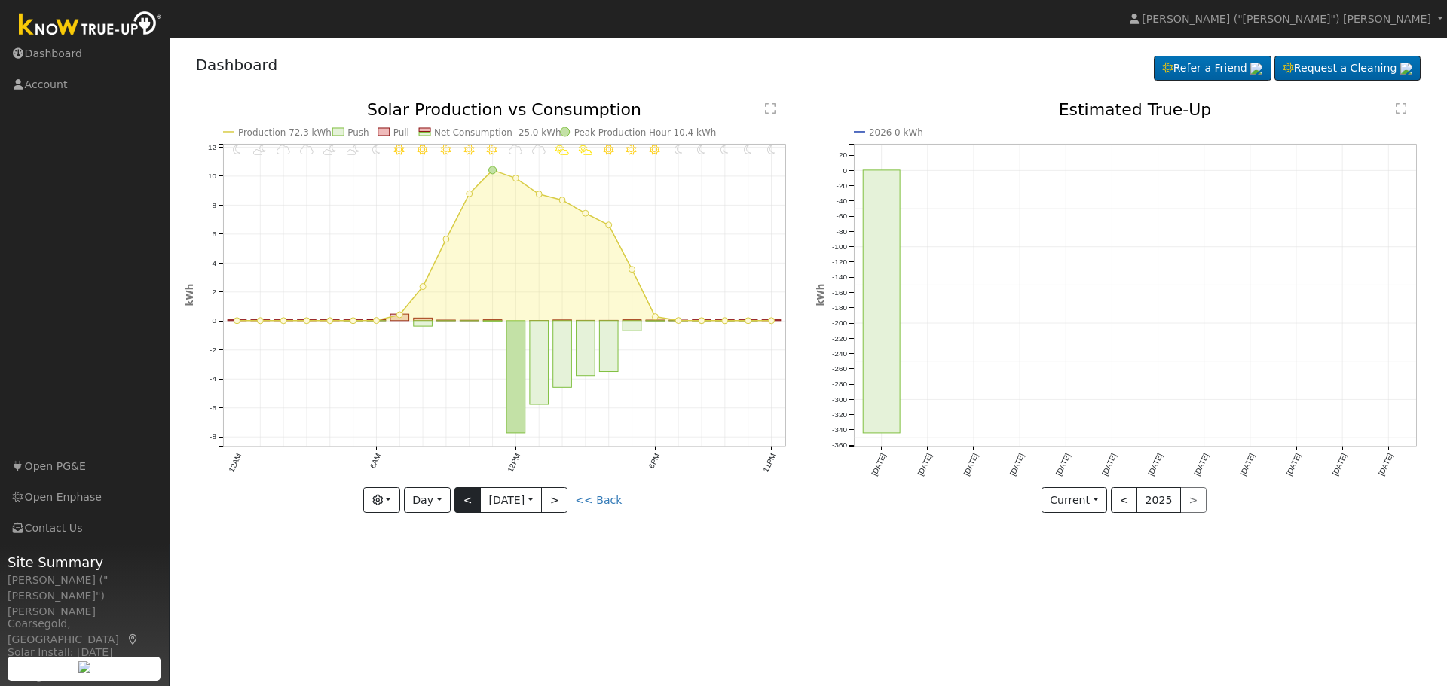
click at [464, 496] on div at bounding box center [492, 307] width 615 height 411
click at [464, 496] on button "<" at bounding box center [467, 501] width 26 height 26
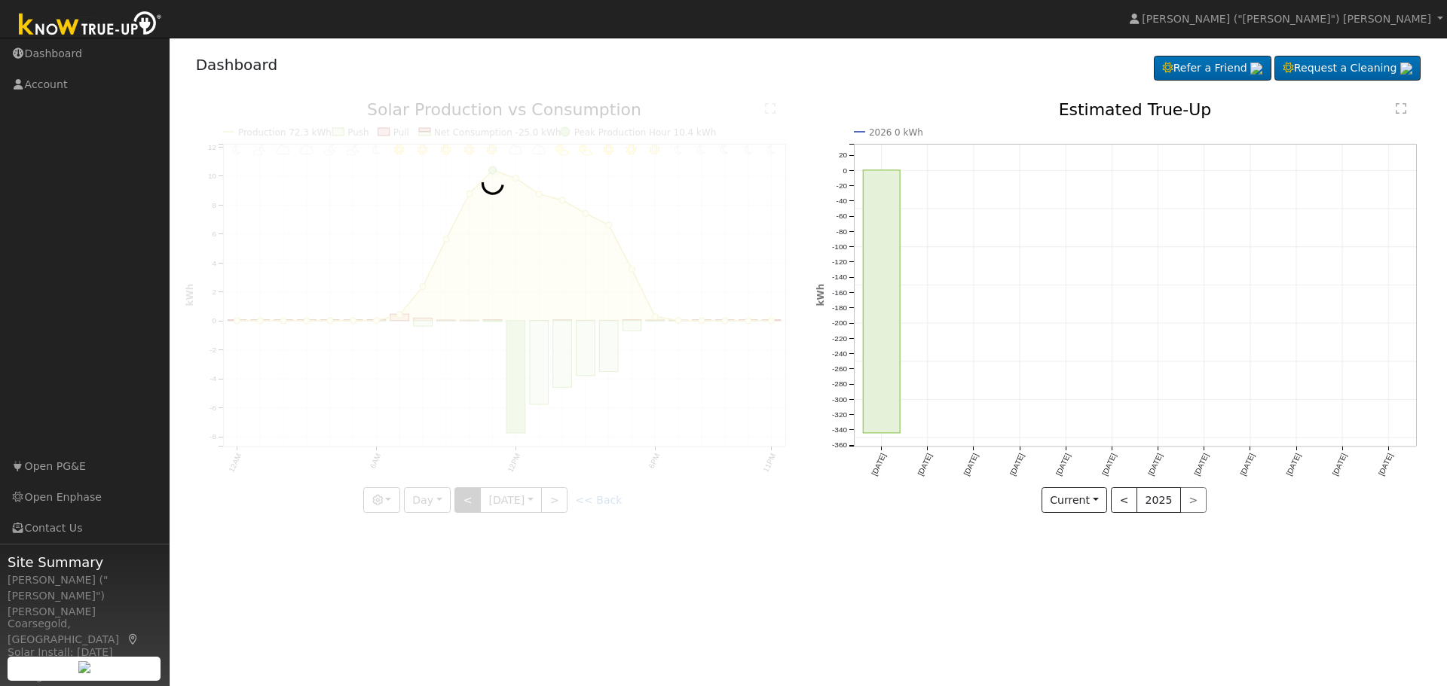
click at [464, 496] on div at bounding box center [492, 307] width 615 height 411
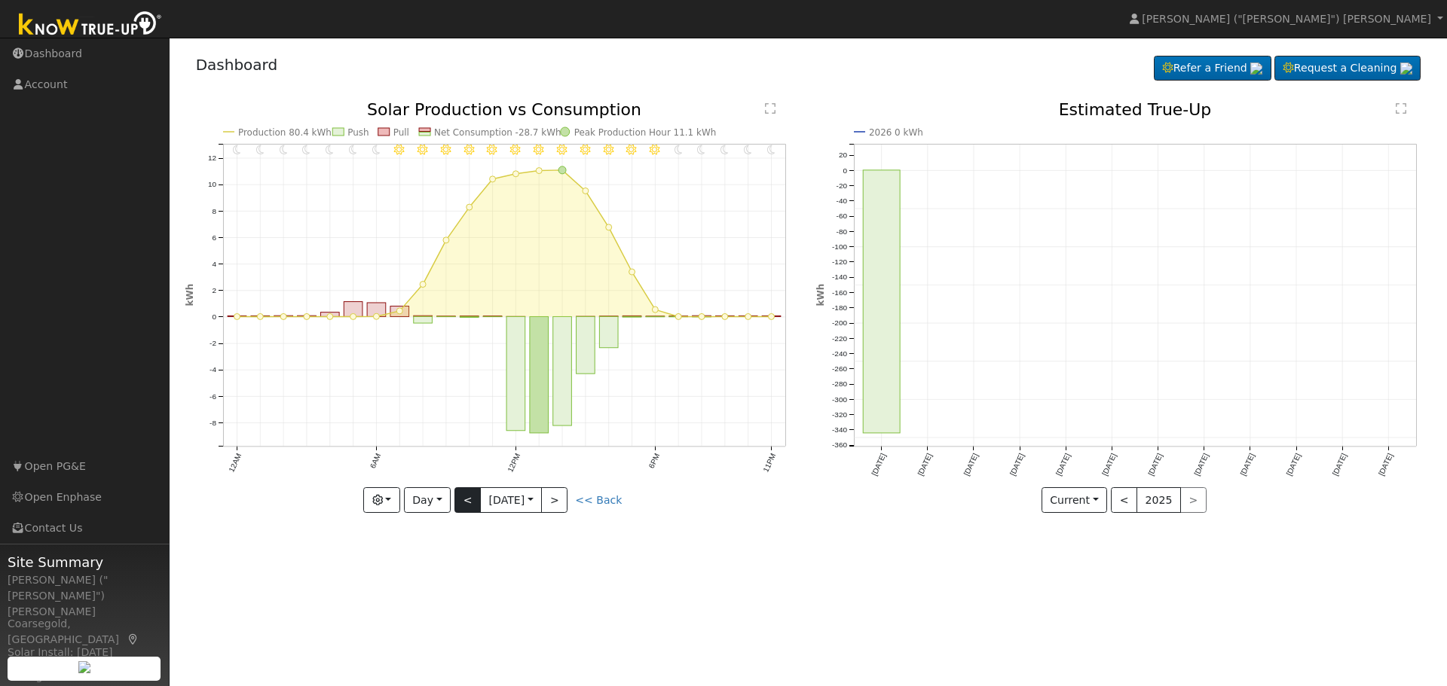
click at [464, 496] on div "11PM - Clear 10PM - Clear 9PM - MostlyClear 8PM - MostlyClear 7PM - Clear 6PM -…" at bounding box center [492, 307] width 615 height 411
click at [464, 496] on button "<" at bounding box center [467, 501] width 26 height 26
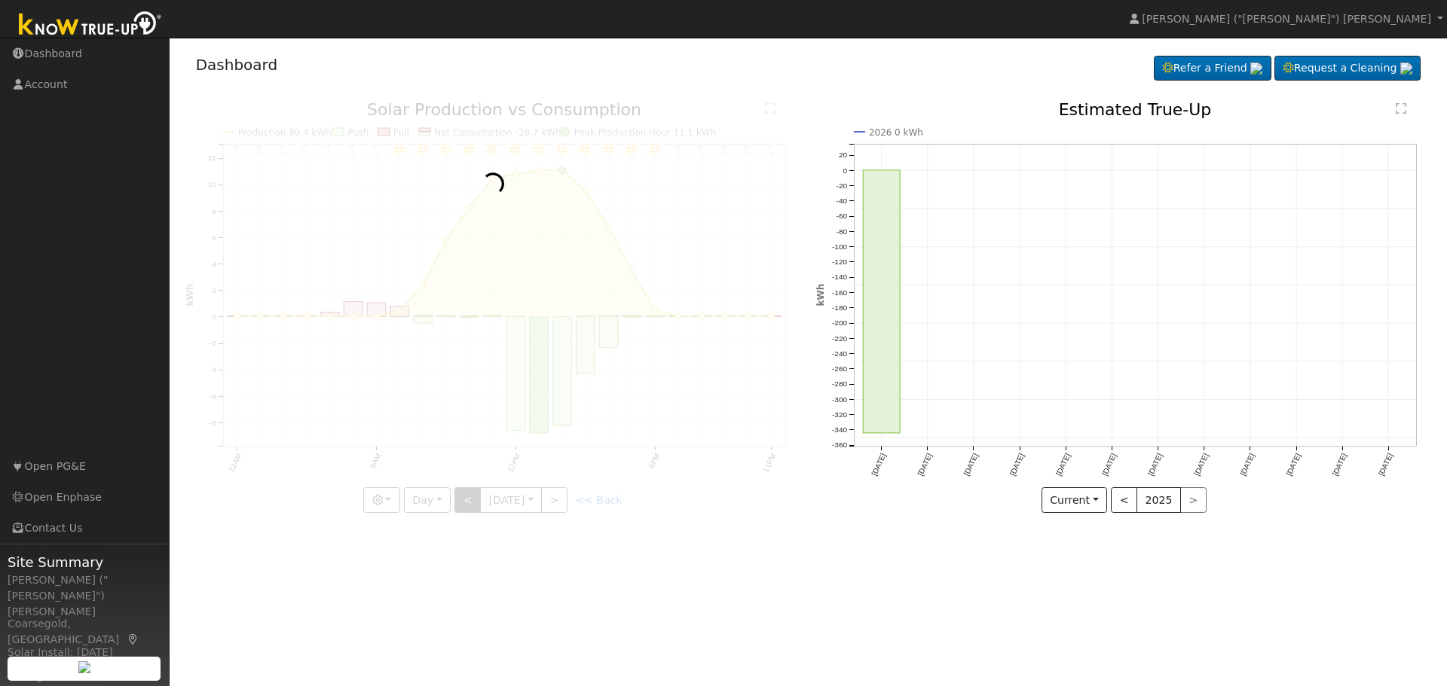
click at [464, 496] on div at bounding box center [492, 307] width 615 height 411
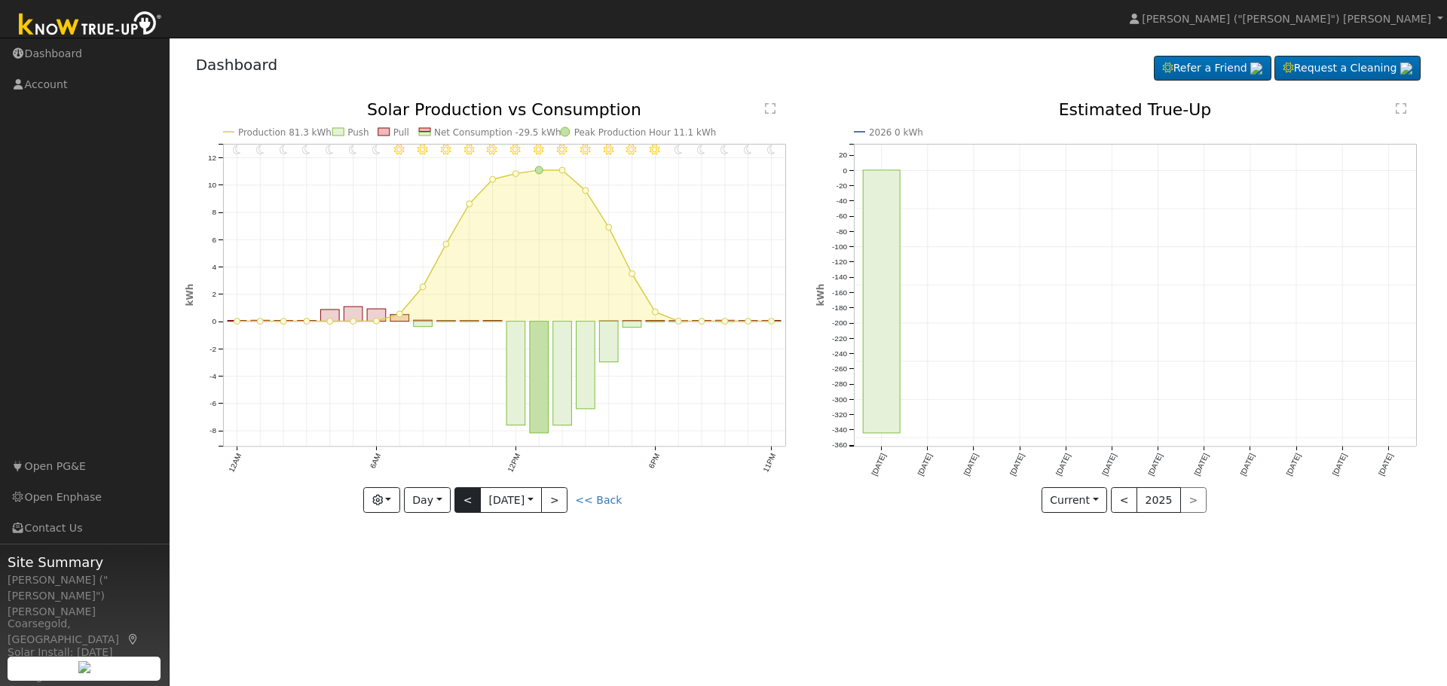
click at [464, 496] on div at bounding box center [492, 307] width 615 height 411
click at [464, 496] on button "<" at bounding box center [467, 501] width 26 height 26
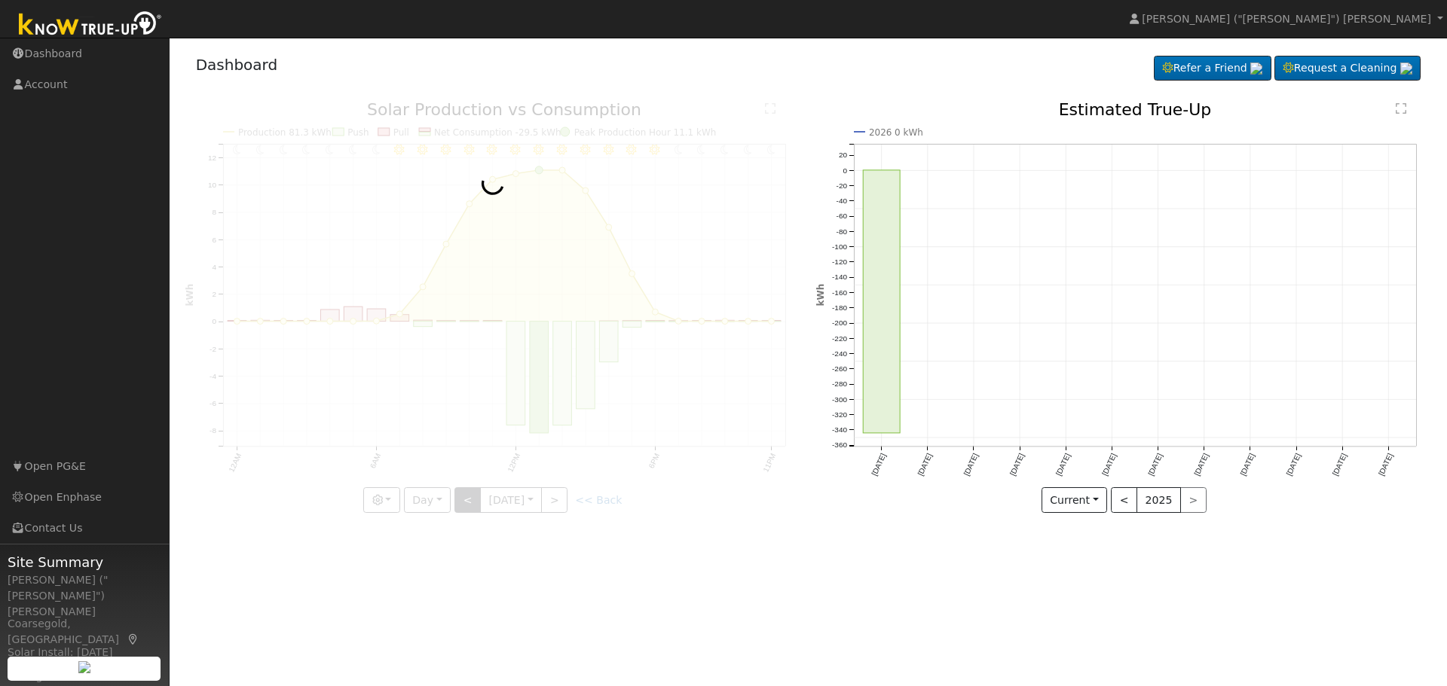
click at [464, 496] on div at bounding box center [492, 307] width 615 height 411
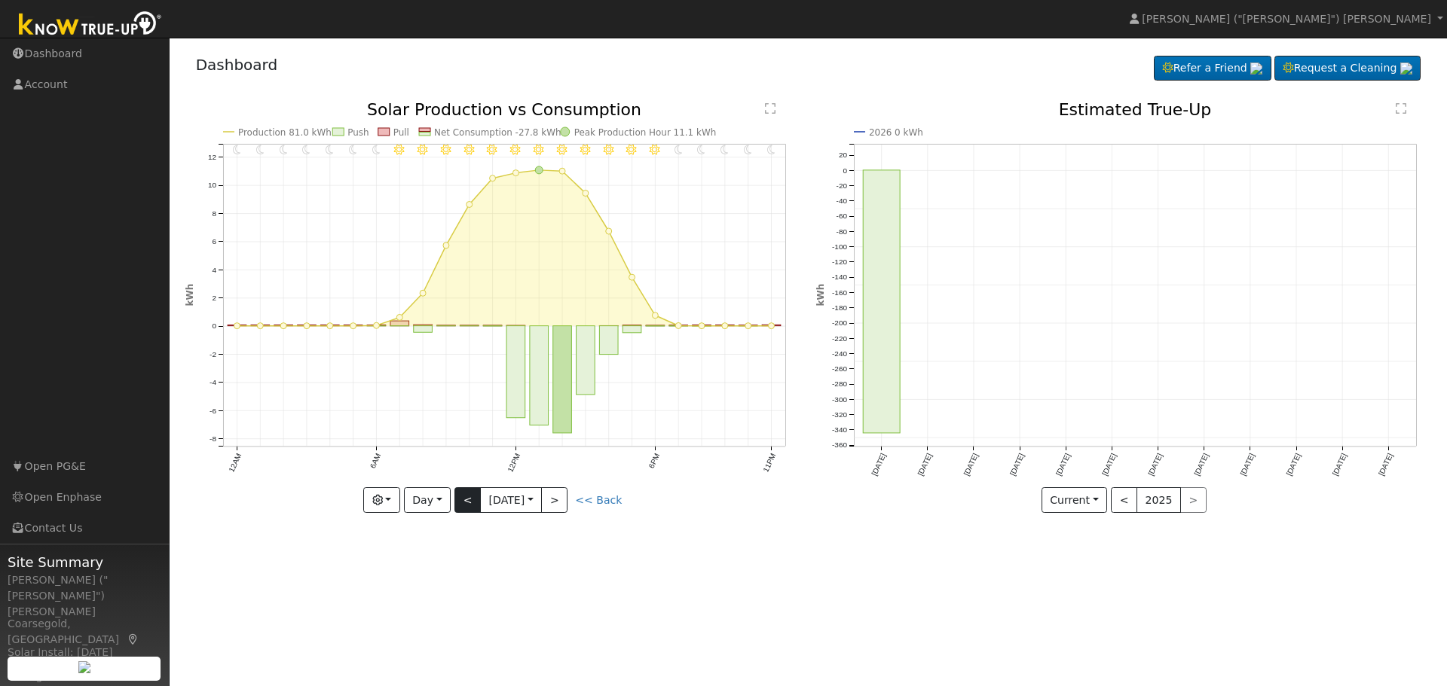
click at [464, 496] on div at bounding box center [492, 307] width 615 height 411
click at [464, 496] on button "<" at bounding box center [467, 501] width 26 height 26
click at [464, 496] on div at bounding box center [492, 307] width 615 height 411
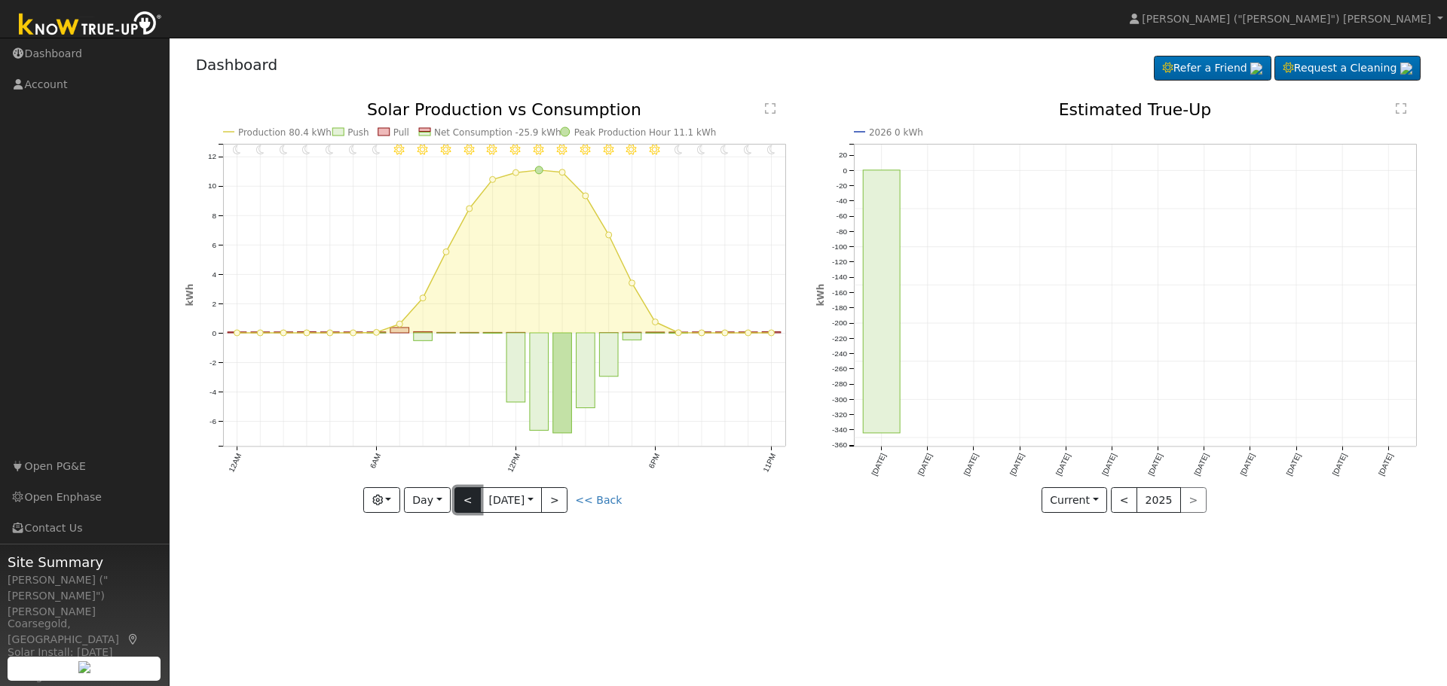
click at [464, 496] on button "<" at bounding box center [467, 501] width 26 height 26
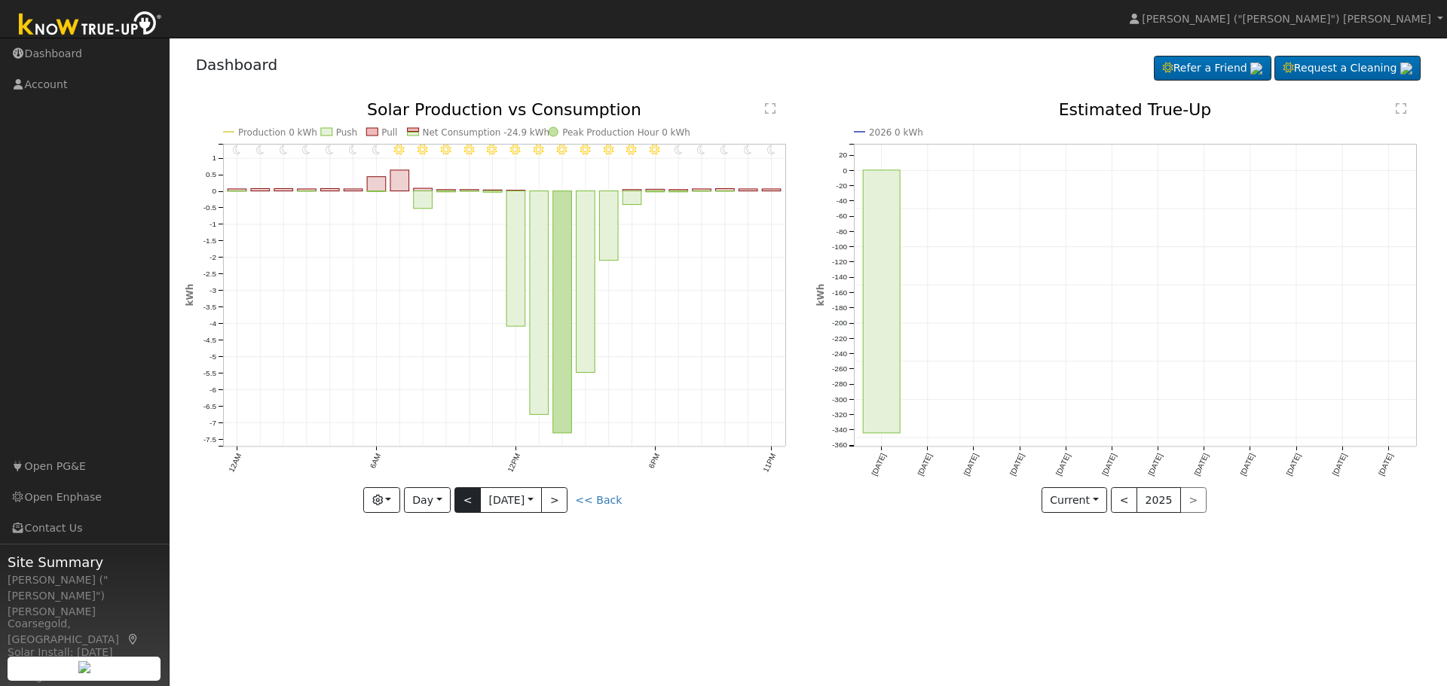
click at [464, 496] on div at bounding box center [492, 307] width 615 height 411
click at [464, 496] on button "<" at bounding box center [467, 501] width 26 height 26
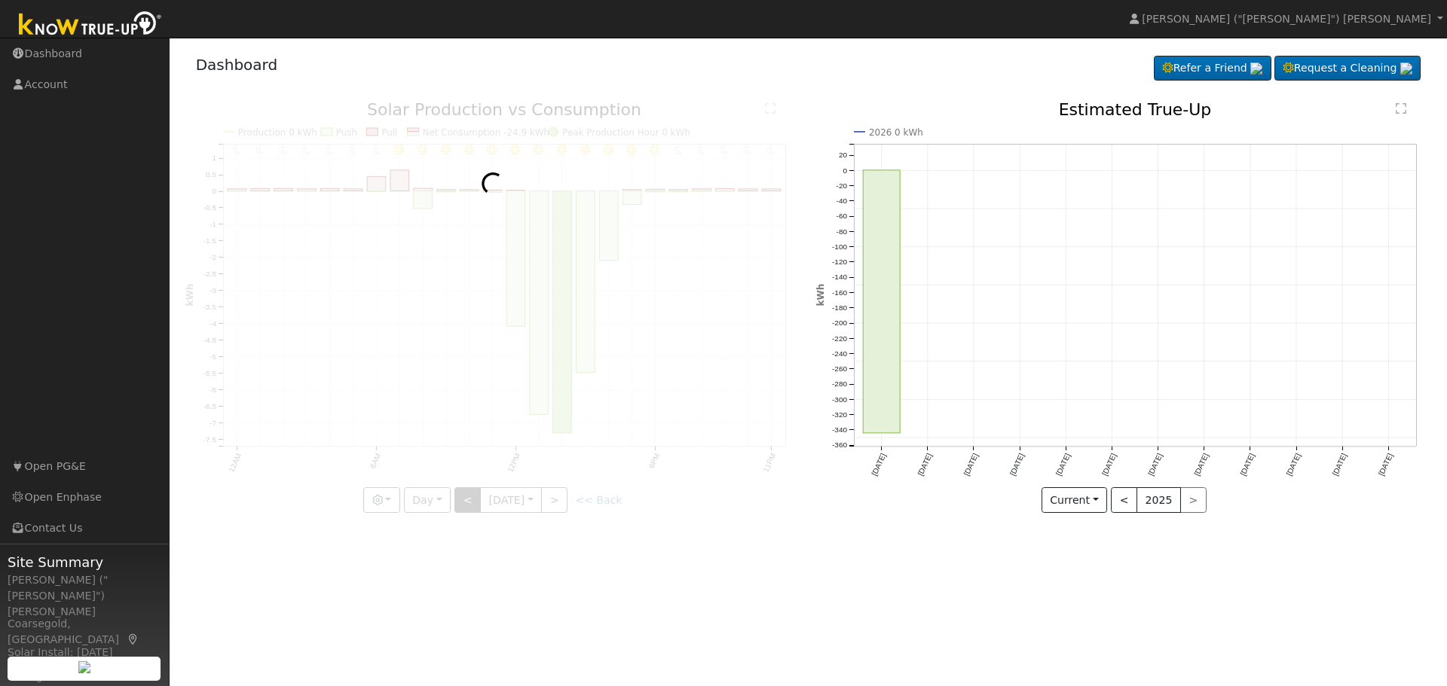
click at [464, 496] on div at bounding box center [492, 307] width 615 height 411
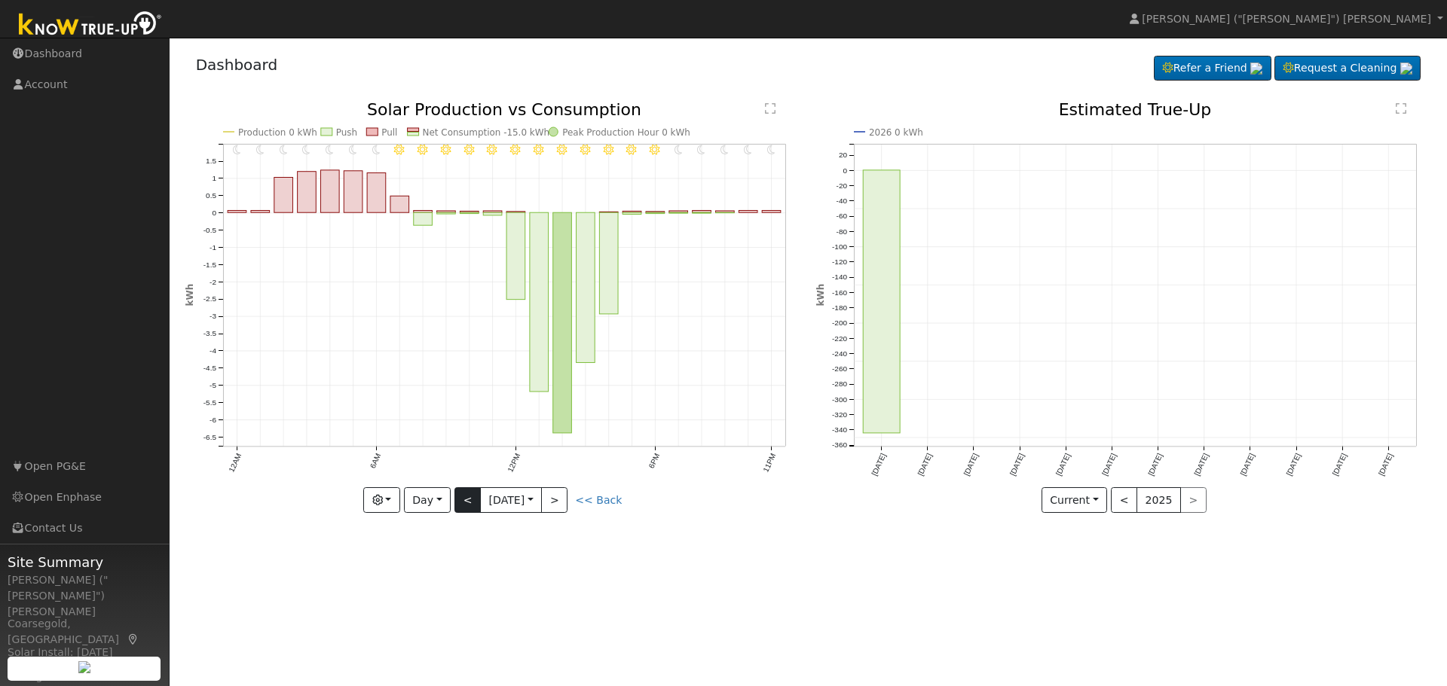
click at [464, 496] on div at bounding box center [492, 307] width 615 height 411
click at [464, 496] on button "<" at bounding box center [467, 501] width 26 height 26
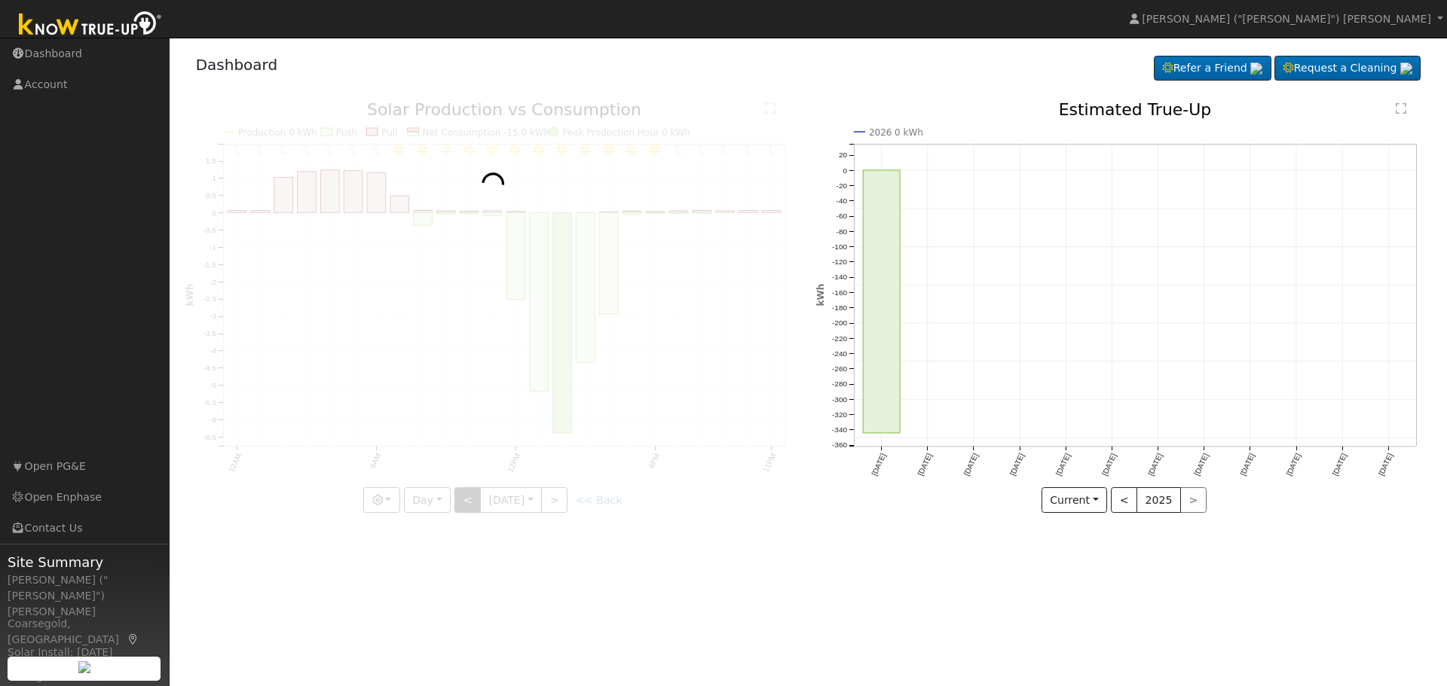
click at [464, 496] on div at bounding box center [492, 307] width 615 height 411
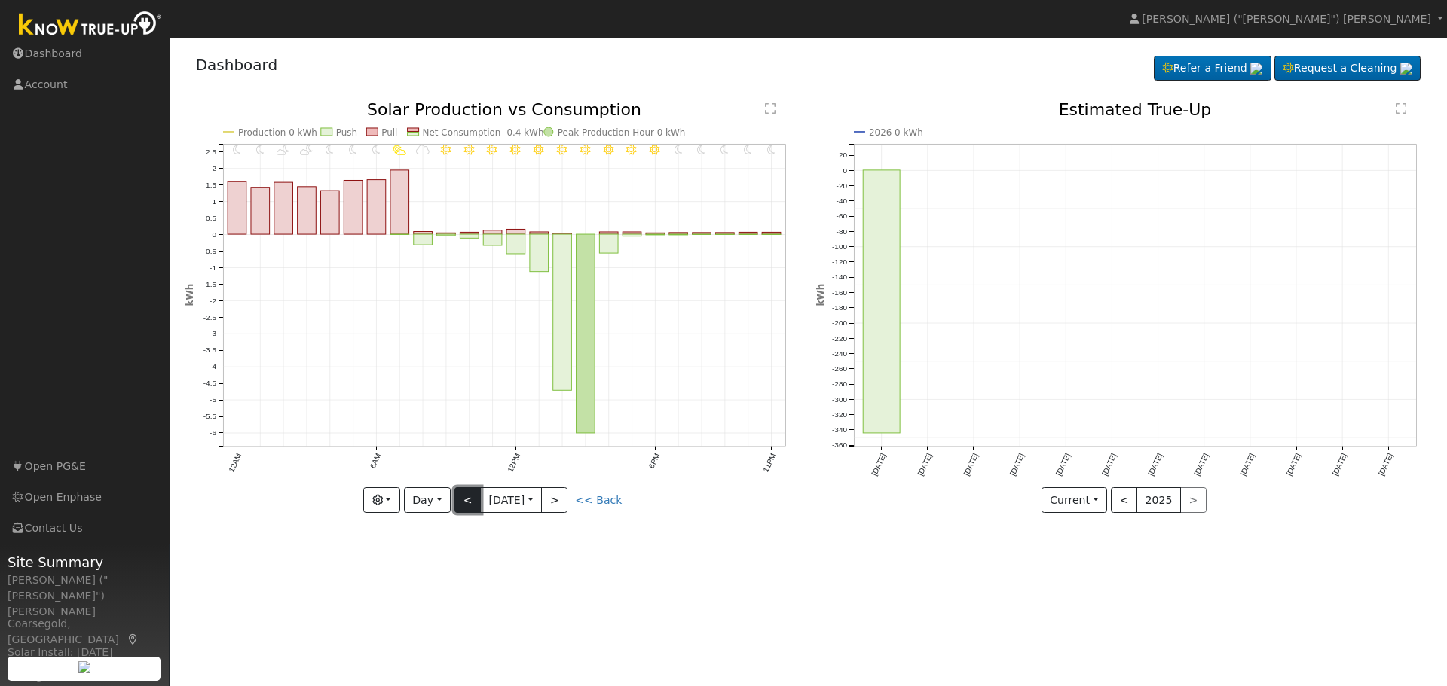
click at [464, 496] on button "<" at bounding box center [467, 501] width 26 height 26
click at [0, 0] on div at bounding box center [0, 0] width 0 height 0
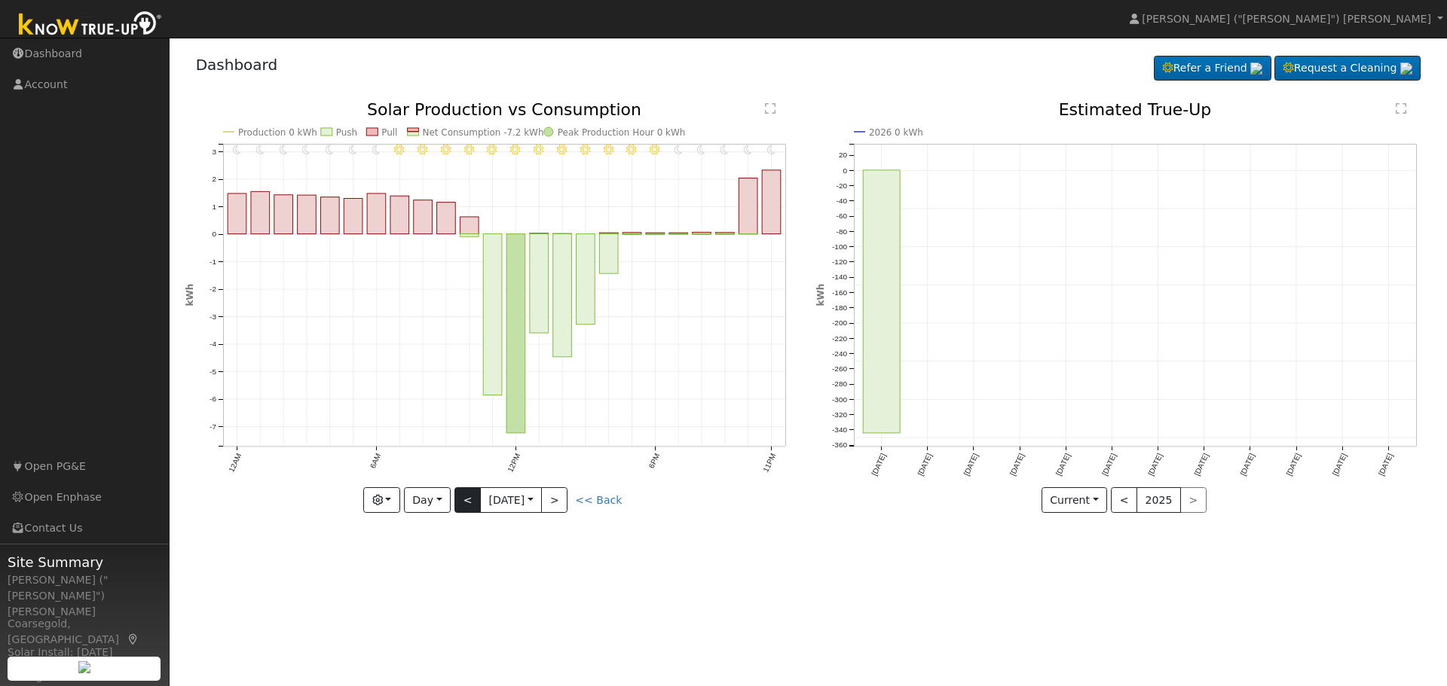
click at [464, 496] on div at bounding box center [492, 307] width 615 height 411
click at [464, 496] on button "<" at bounding box center [467, 501] width 26 height 26
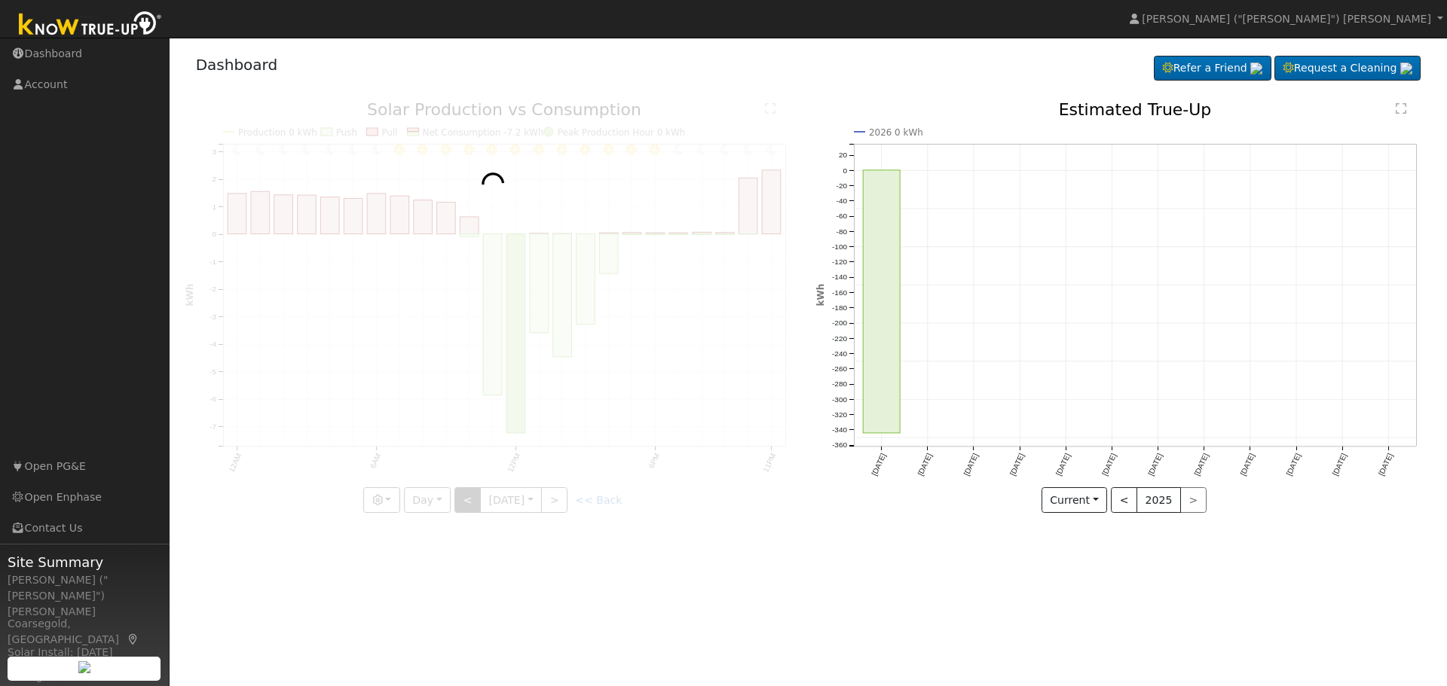
click at [464, 496] on div at bounding box center [492, 307] width 615 height 411
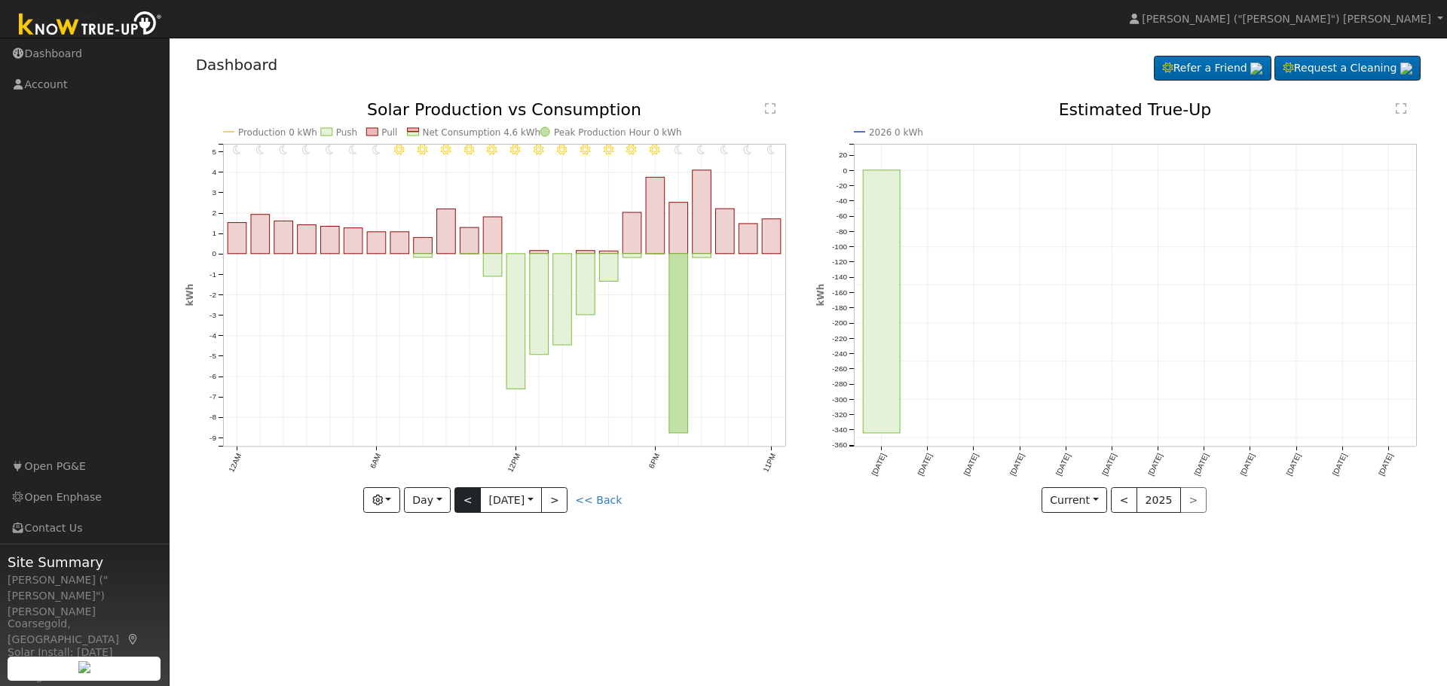
click at [464, 496] on div at bounding box center [492, 307] width 615 height 411
click at [464, 496] on button "<" at bounding box center [467, 501] width 26 height 26
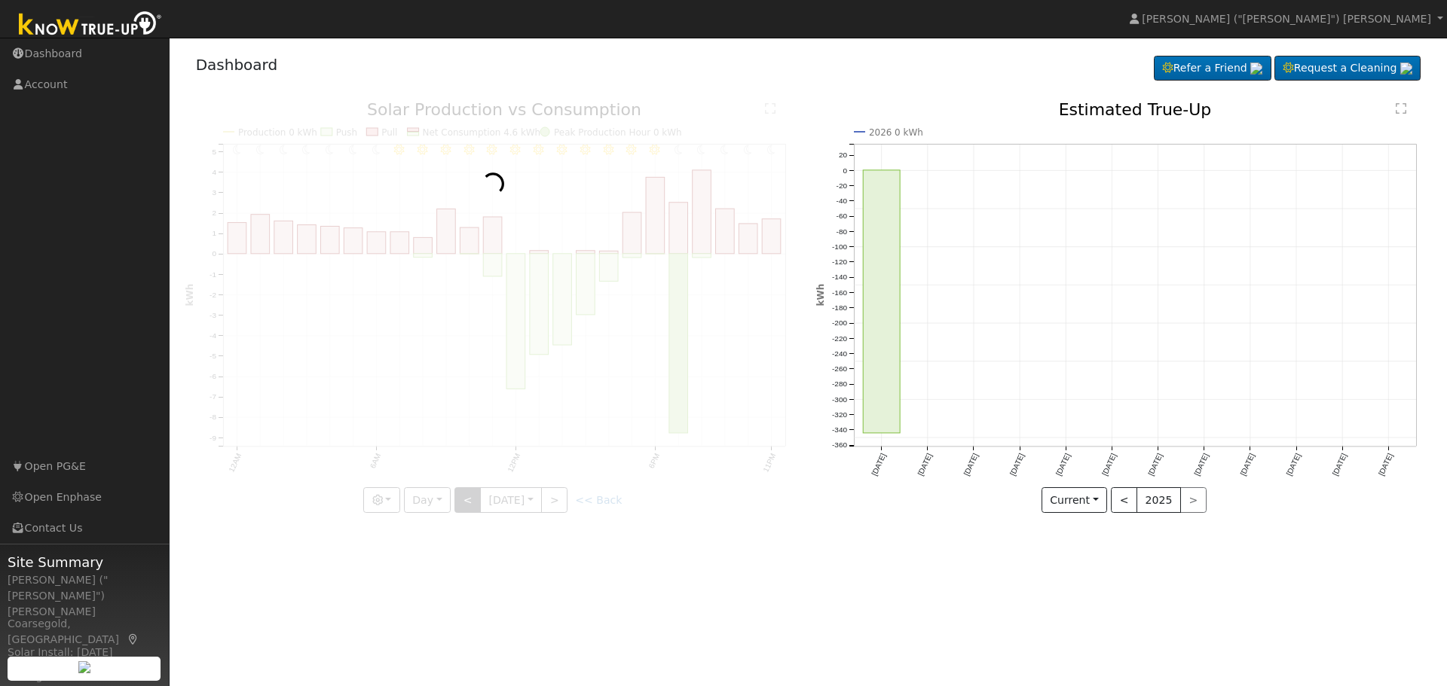
click at [464, 496] on div at bounding box center [492, 307] width 615 height 411
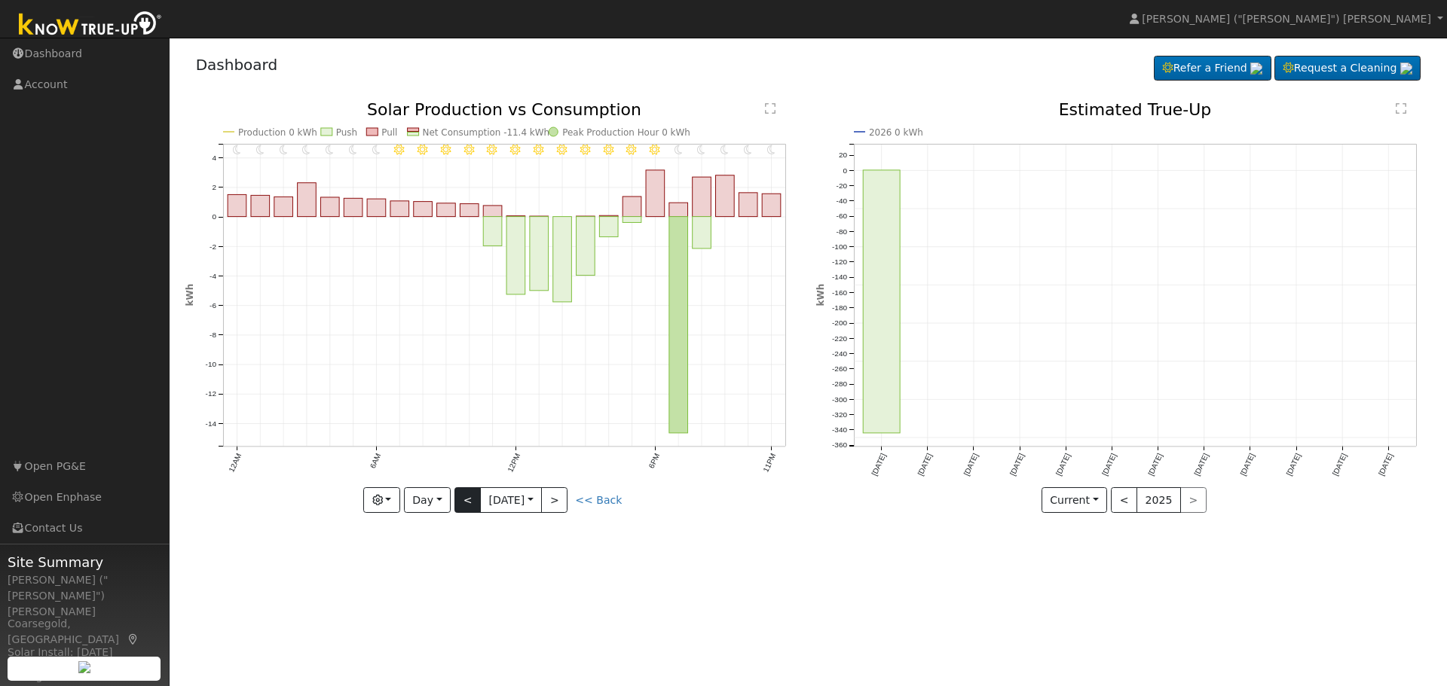
click at [464, 496] on div "11PM - Clear 10PM - Clear 9PM - Clear 8PM - Clear 7PM - Clear 6PM - Clear 5PM -…" at bounding box center [492, 307] width 615 height 411
click at [464, 496] on button "<" at bounding box center [467, 501] width 26 height 26
type input "[DATE]"
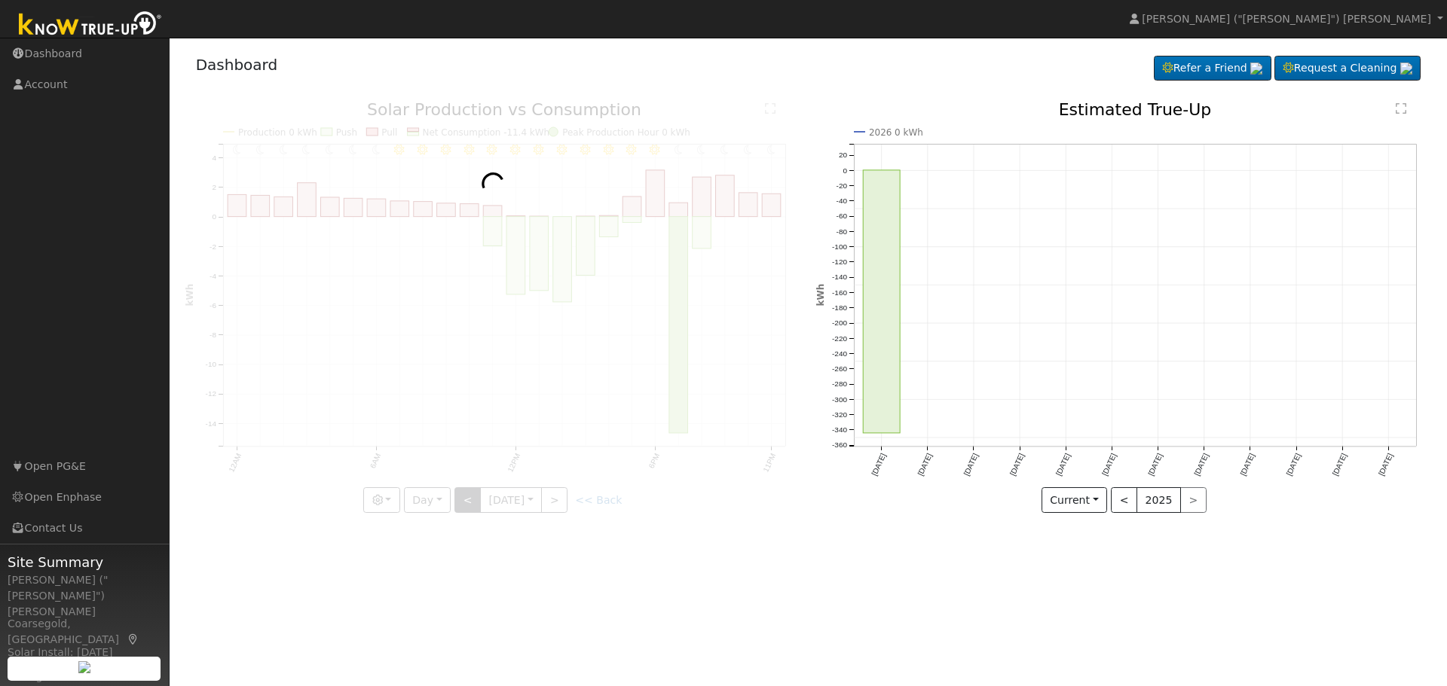
click at [464, 496] on div at bounding box center [492, 307] width 615 height 411
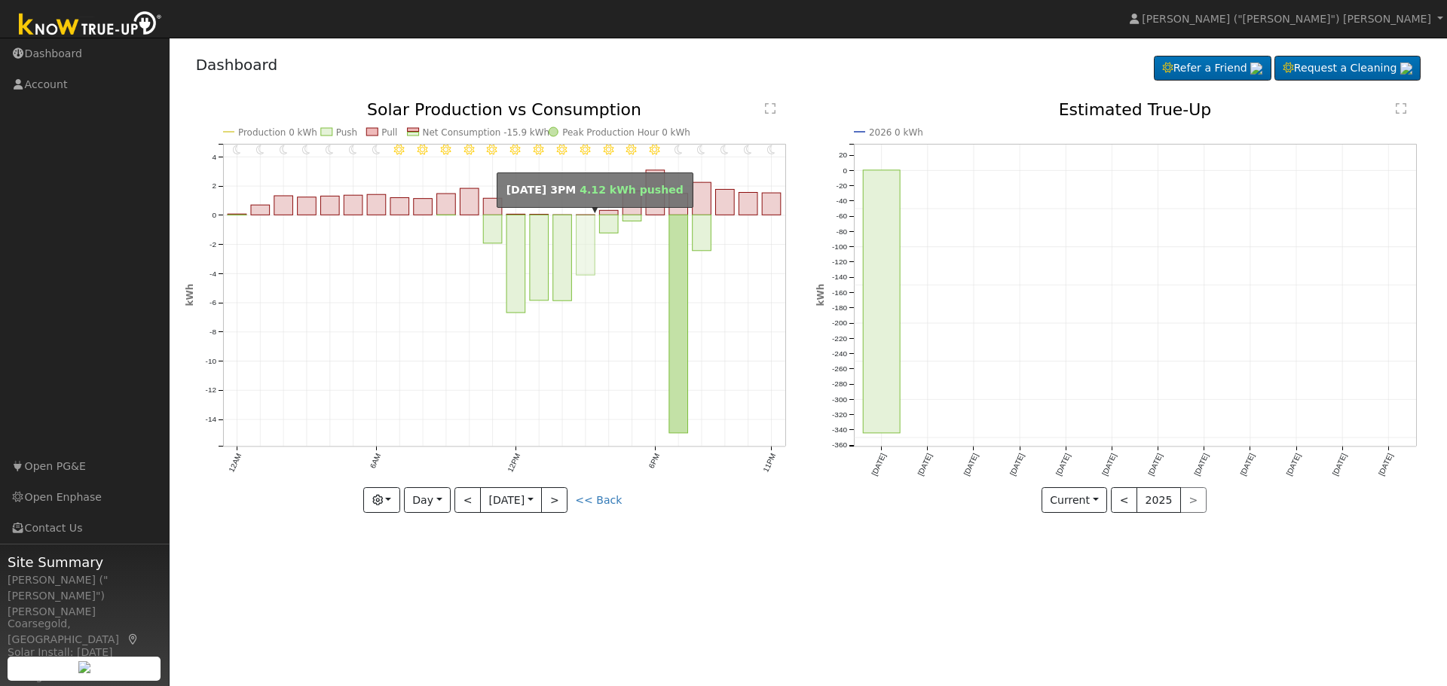
click at [586, 247] on rect "onclick=""" at bounding box center [585, 246] width 19 height 60
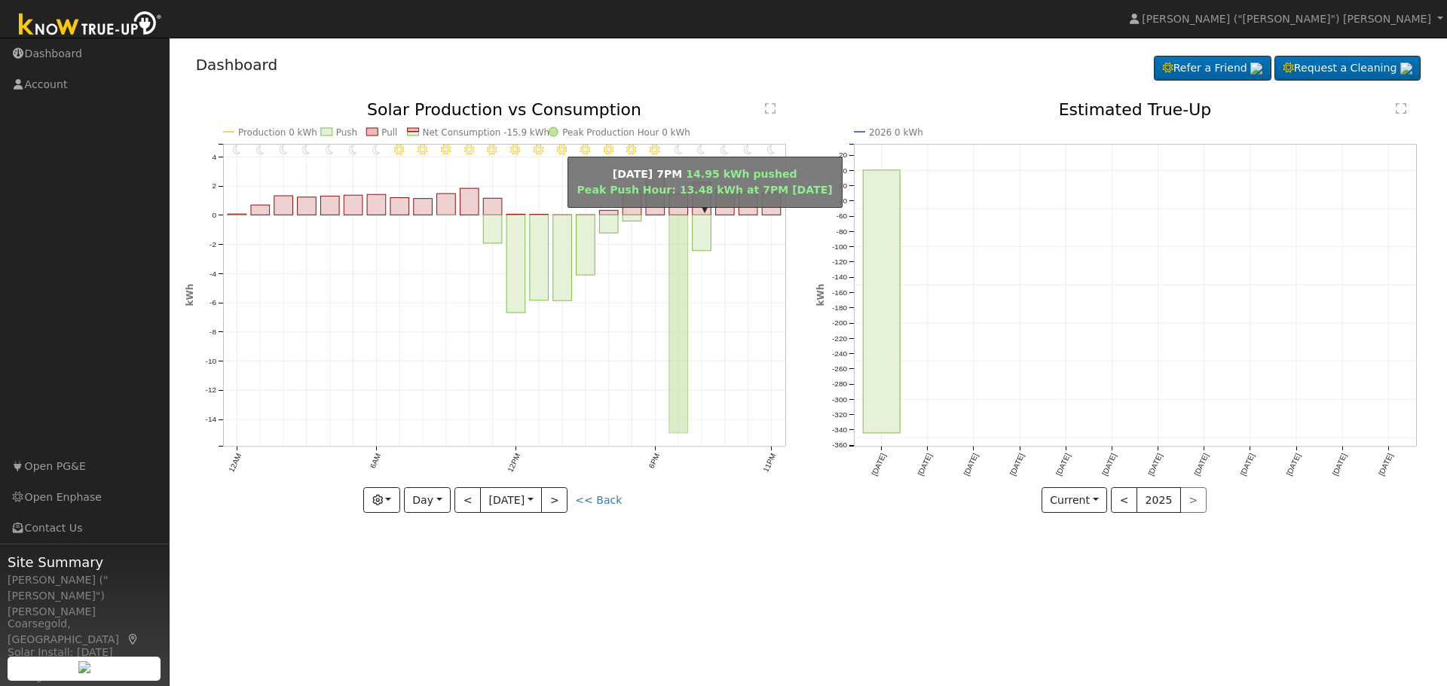
click at [678, 275] on rect "onclick=""" at bounding box center [678, 325] width 19 height 219
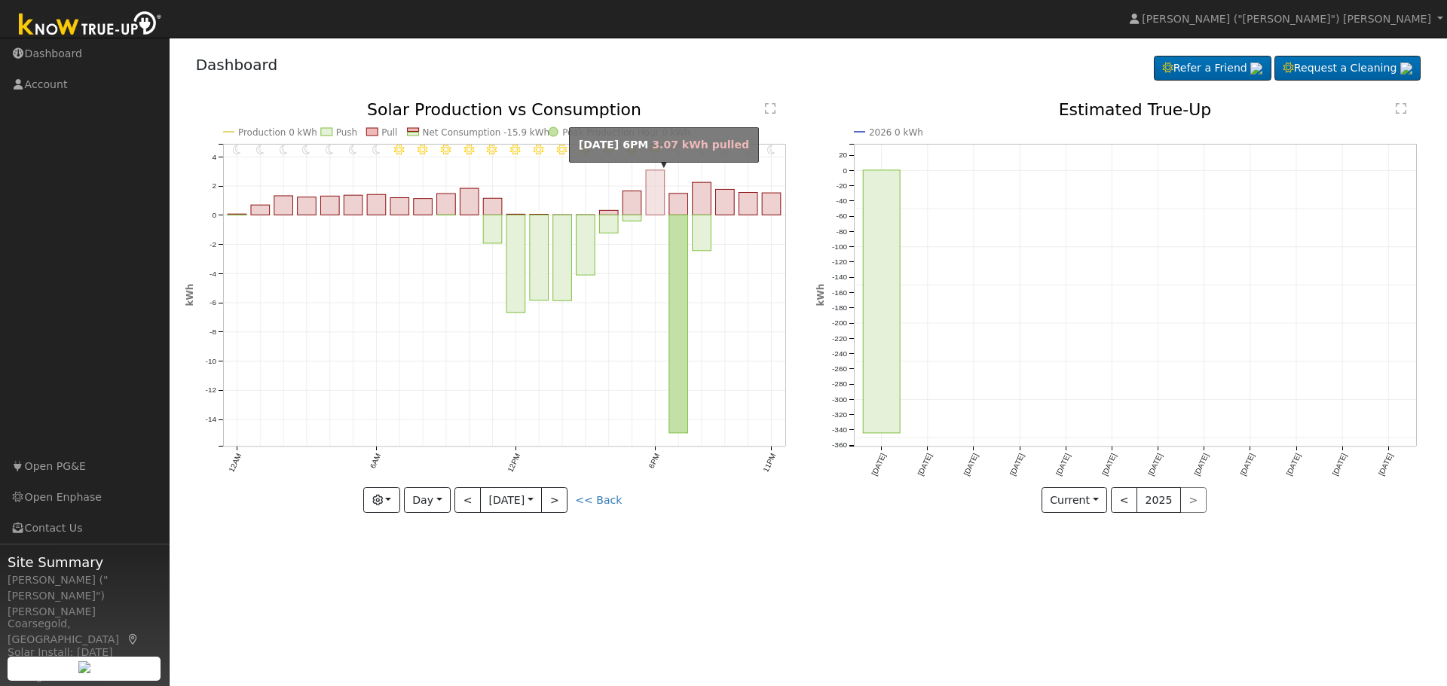
click at [654, 181] on rect "onclick=""" at bounding box center [655, 192] width 19 height 44
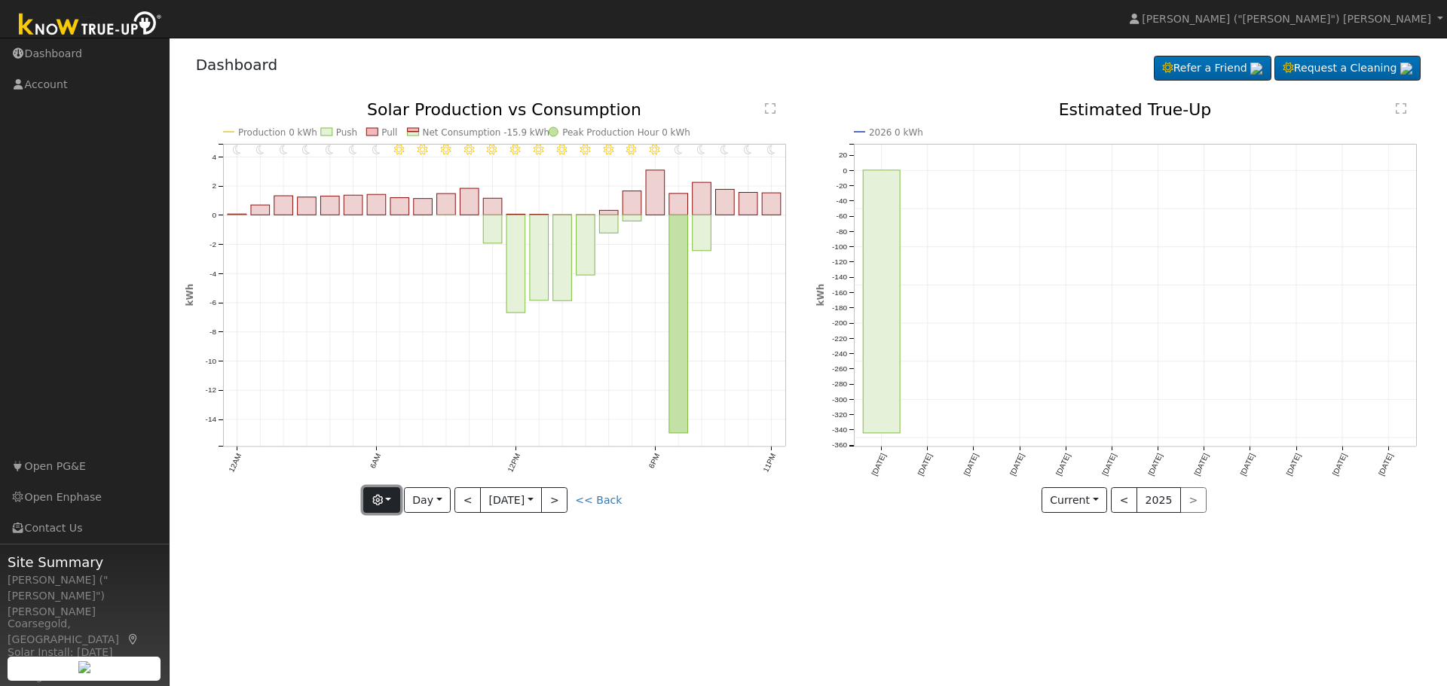
click at [383, 498] on icon "button" at bounding box center [377, 500] width 11 height 11
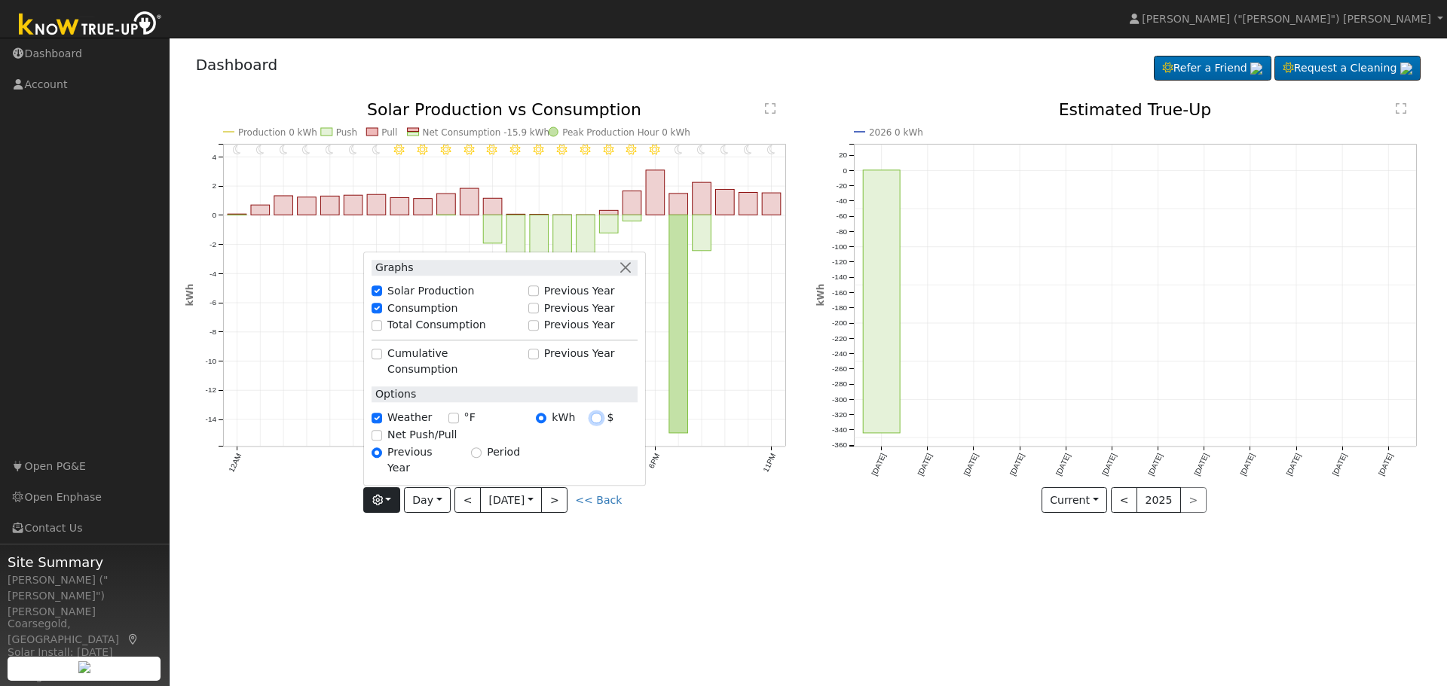
click at [598, 423] on input "$" at bounding box center [596, 418] width 11 height 11
radio input "true"
radio input "false"
click at [389, 570] on div "User Profile First name Last name Email Email Notifications No Emails No Emails…" at bounding box center [808, 362] width 1277 height 649
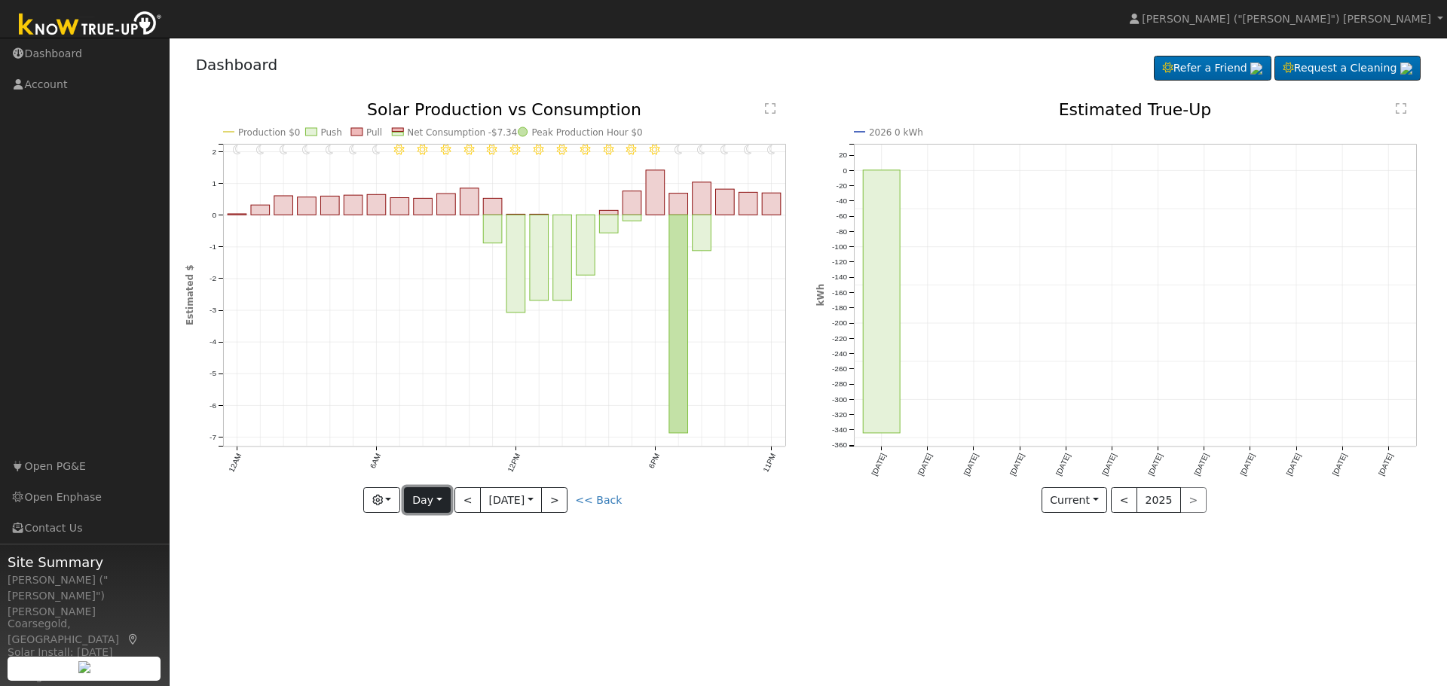
click at [437, 497] on button "Day" at bounding box center [427, 501] width 47 height 26
click at [444, 549] on link "Week" at bounding box center [457, 553] width 105 height 21
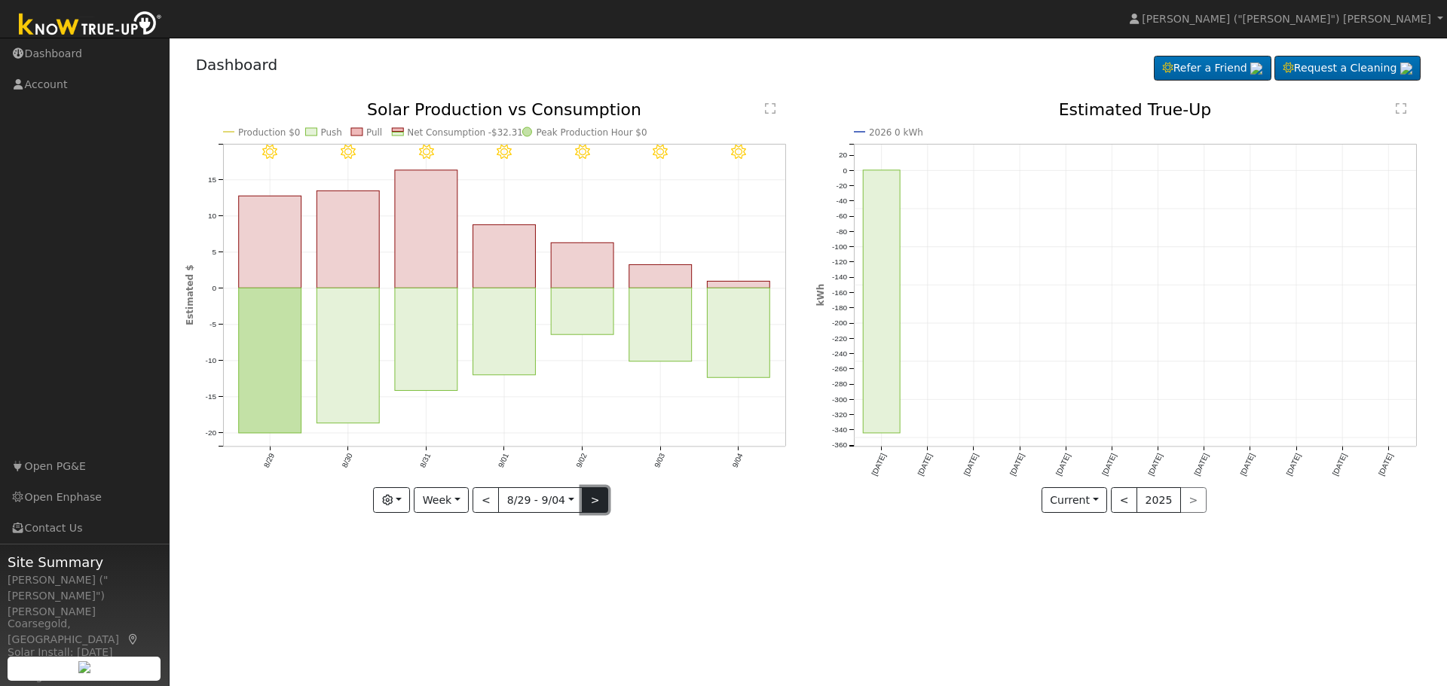
click at [592, 503] on button ">" at bounding box center [595, 501] width 26 height 26
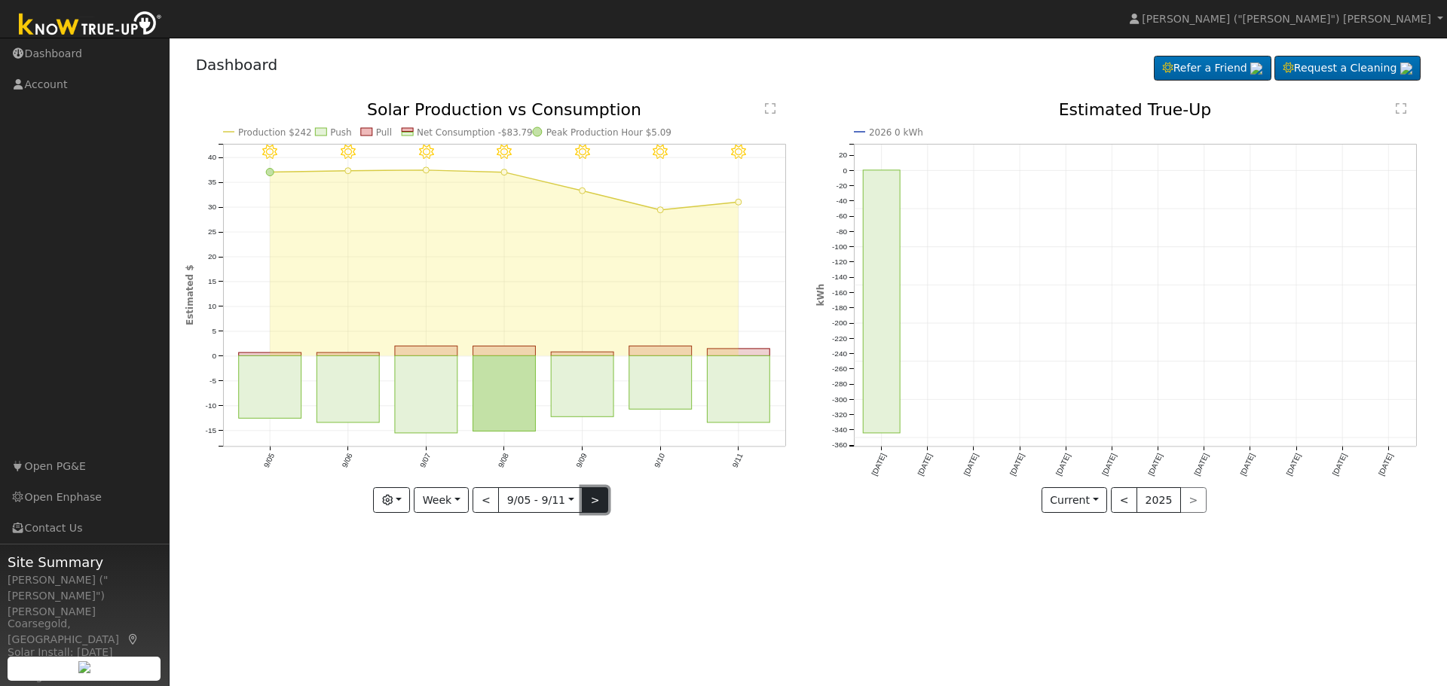
click at [586, 503] on button ">" at bounding box center [595, 501] width 26 height 26
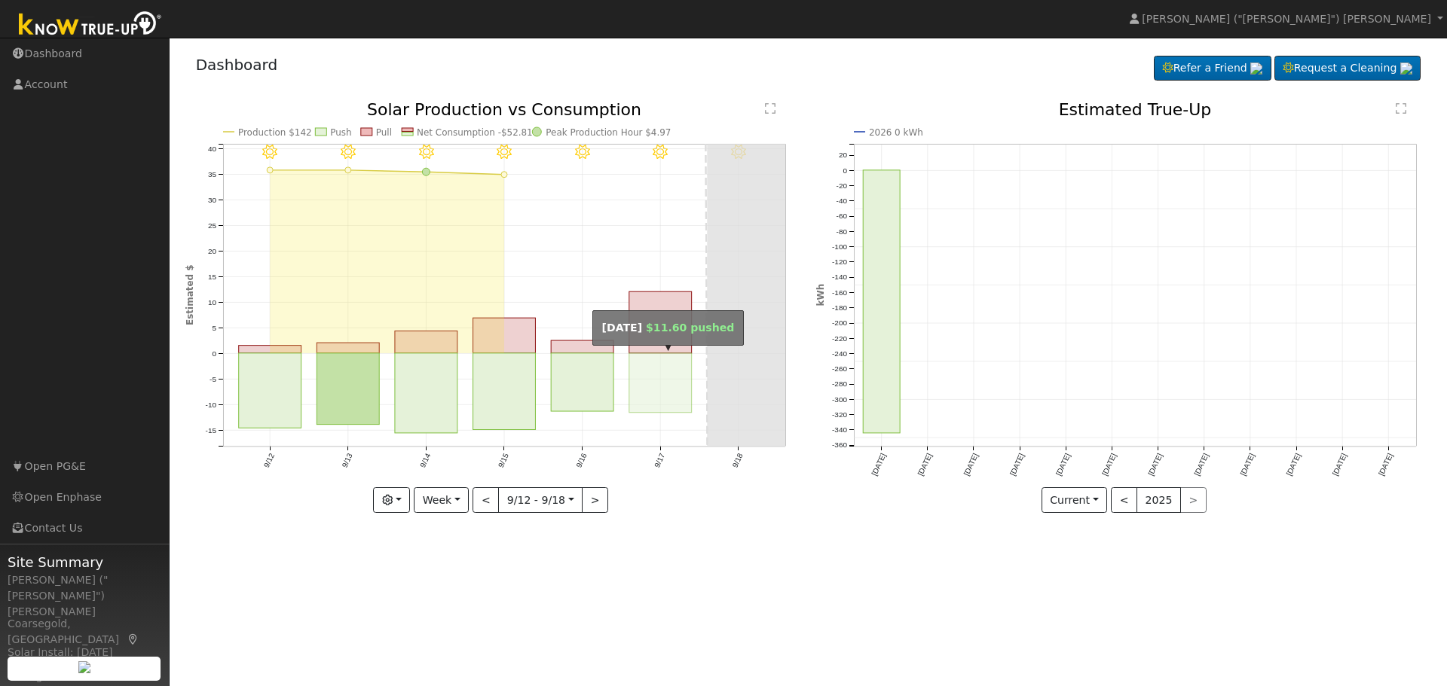
click at [664, 388] on rect "onclick=""" at bounding box center [660, 383] width 63 height 60
type input "[DATE]"
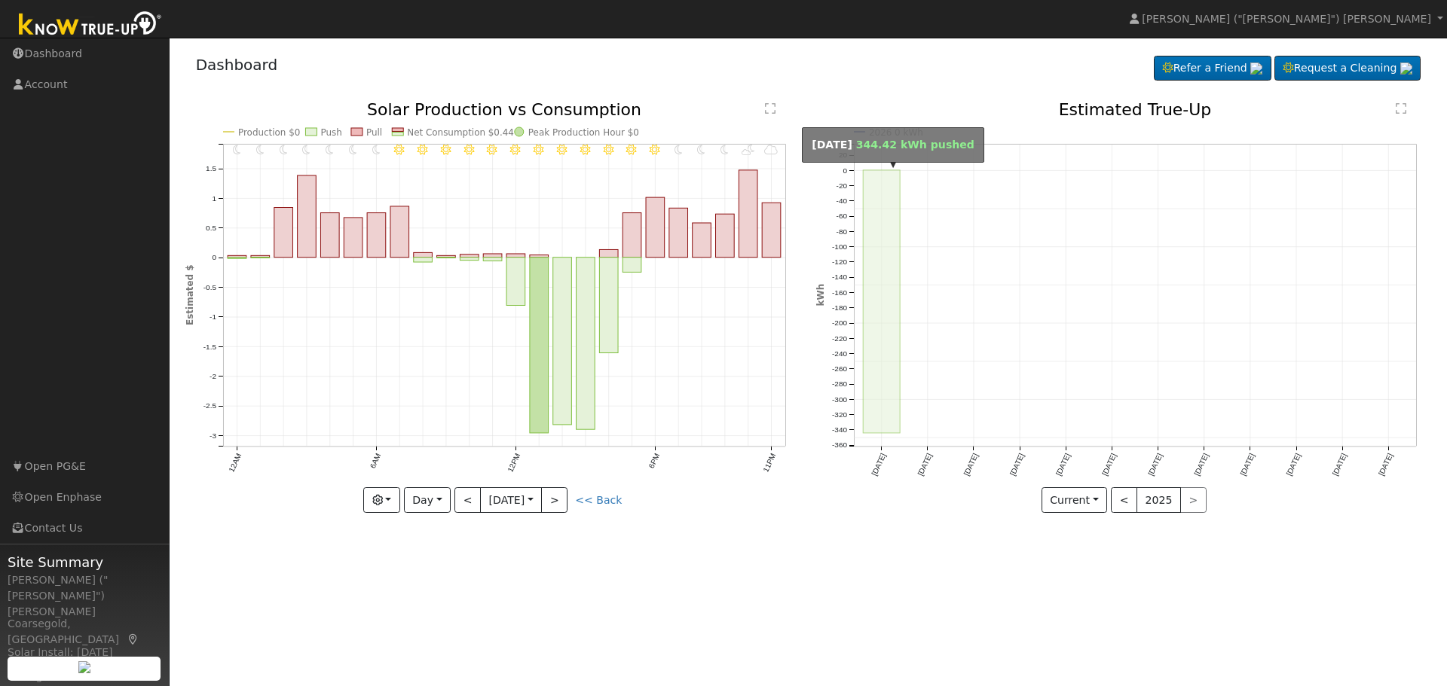
click at [876, 339] on rect "onclick=""" at bounding box center [881, 301] width 37 height 263
